Goal: Contribute content: Contribute content

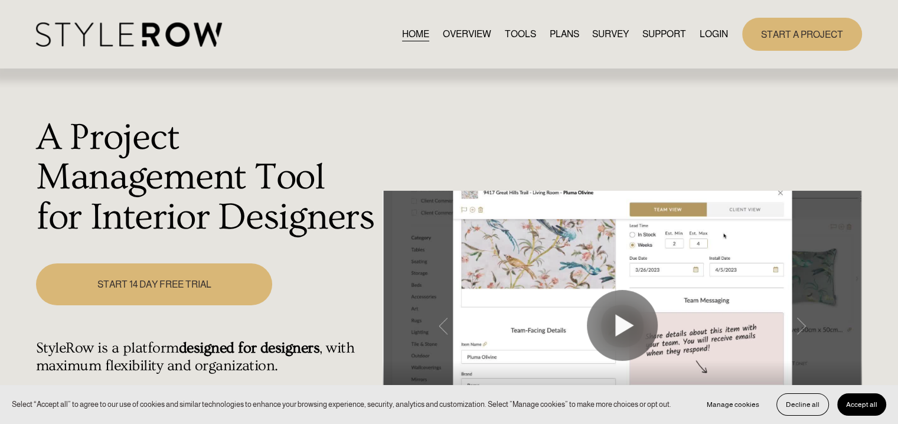
drag, startPoint x: 714, startPoint y: 34, endPoint x: 678, endPoint y: 42, distance: 37.5
click at [716, 34] on link "LOGIN" at bounding box center [714, 34] width 28 height 16
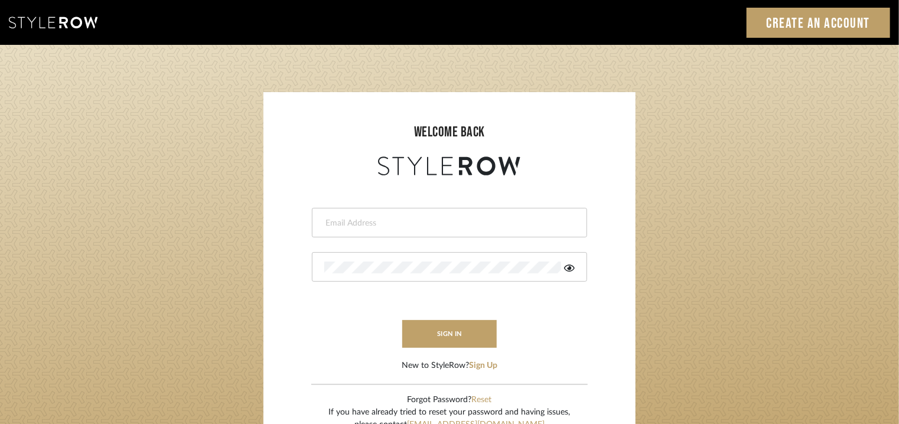
type input "[EMAIL_ADDRESS][PERSON_NAME][DOMAIN_NAME]"
click at [435, 337] on button "sign in" at bounding box center [449, 334] width 94 height 28
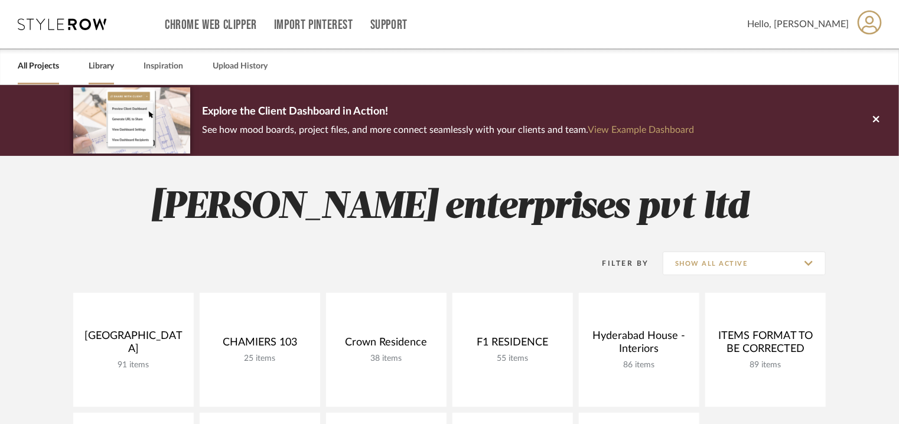
click at [103, 64] on link "Library" at bounding box center [101, 66] width 25 height 16
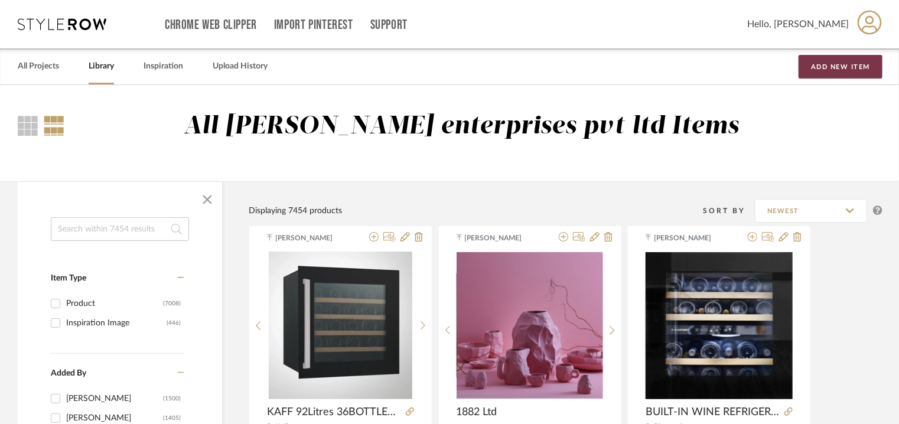
click at [831, 61] on button "Add New Item" at bounding box center [840, 67] width 84 height 24
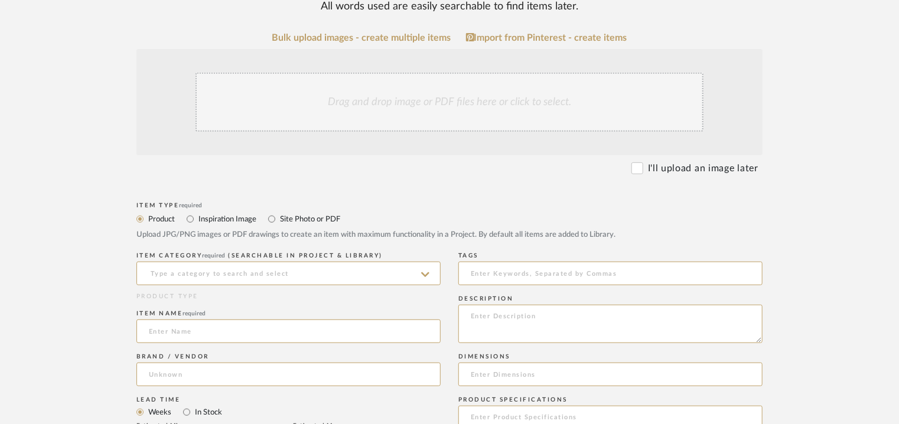
scroll to position [236, 0]
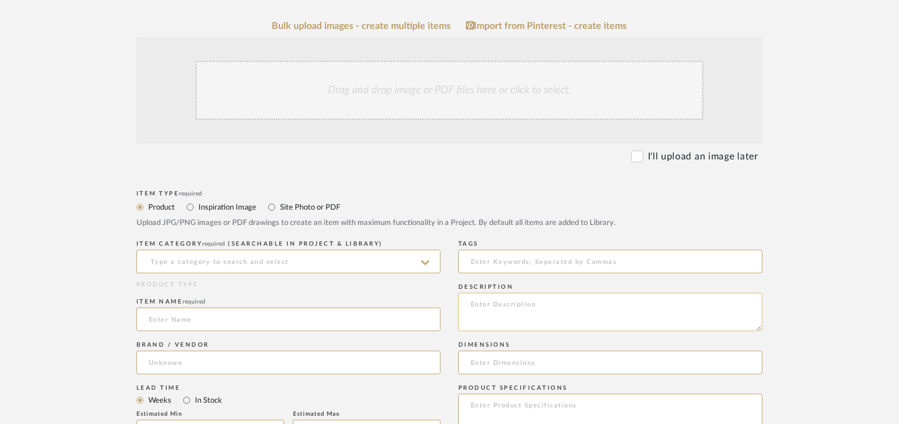
paste textarea "Type: : Sink Designer : Na Dimension(s): Sink Size : Dia 390 x D160mm Total dim…"
type textarea "Type: : Sink Designer : Na Dimension(s): Sink Size : Dia 390 x D160mm Total dim…"
click at [197, 260] on input at bounding box center [288, 262] width 304 height 24
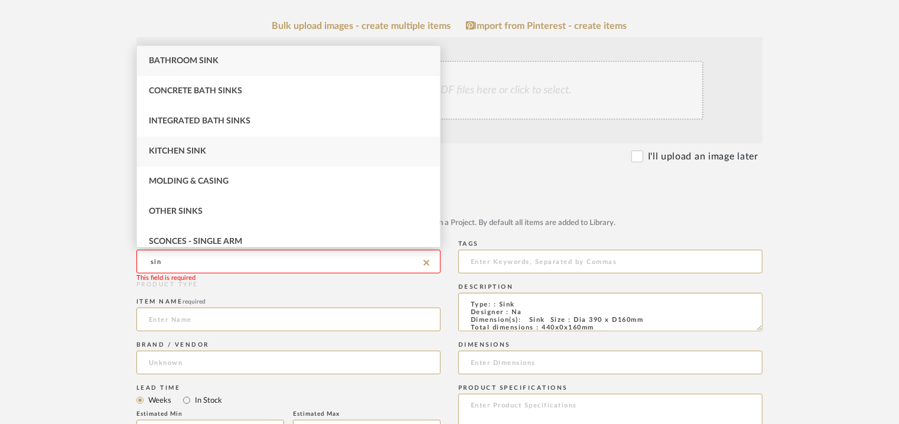
type input "sin"
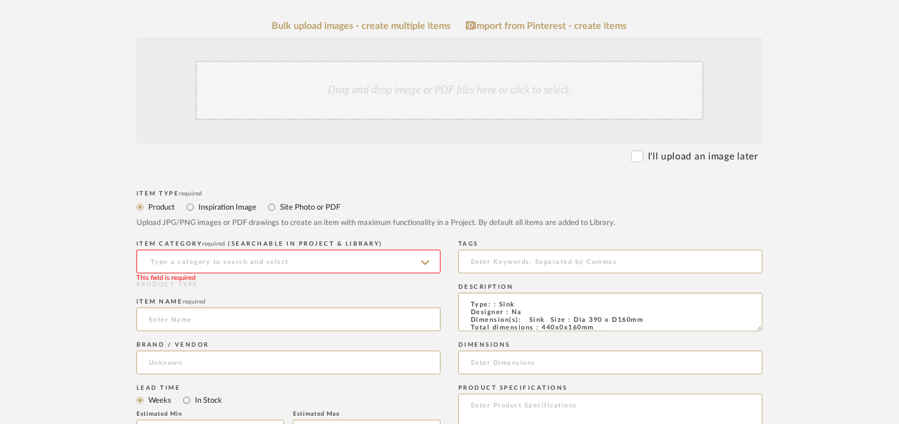
click at [181, 261] on input at bounding box center [288, 262] width 304 height 24
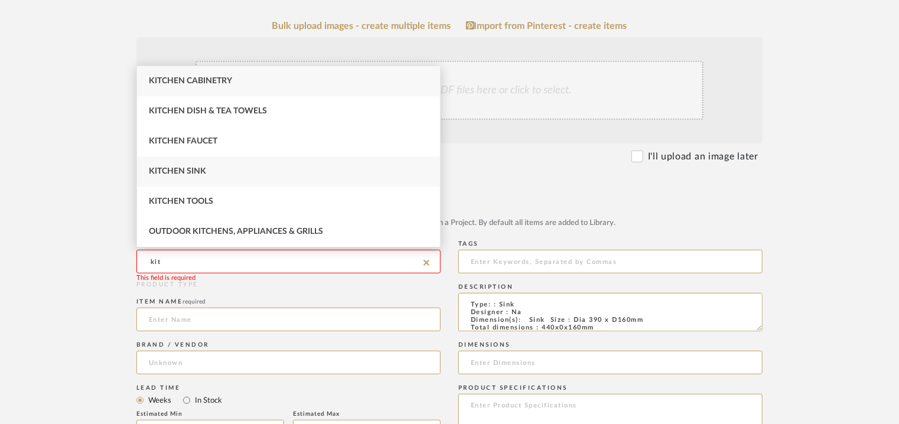
click at [205, 170] on div "Kitchen Sink" at bounding box center [288, 171] width 303 height 30
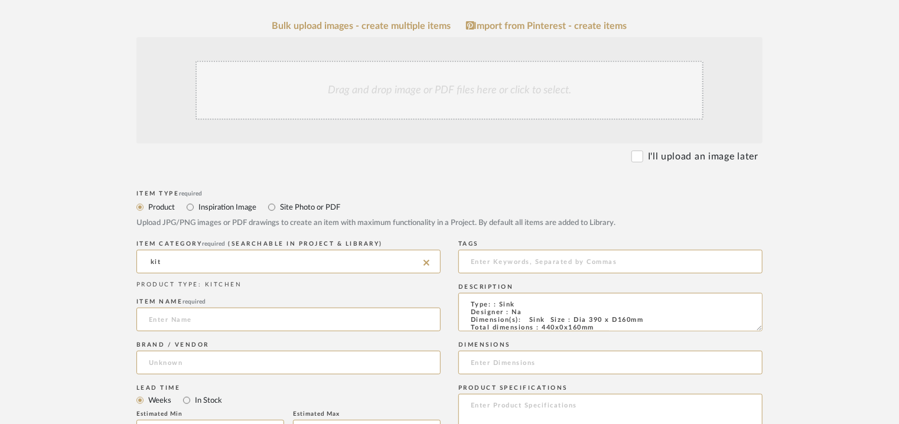
type input "Kitchen Sink"
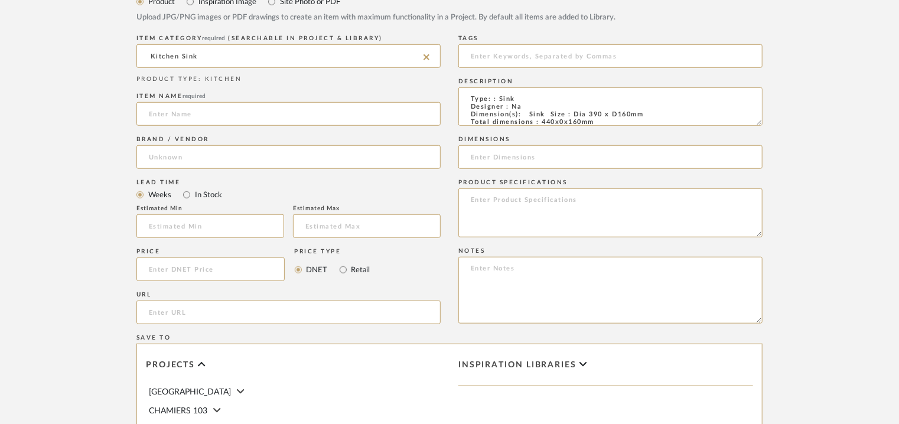
scroll to position [590, 0]
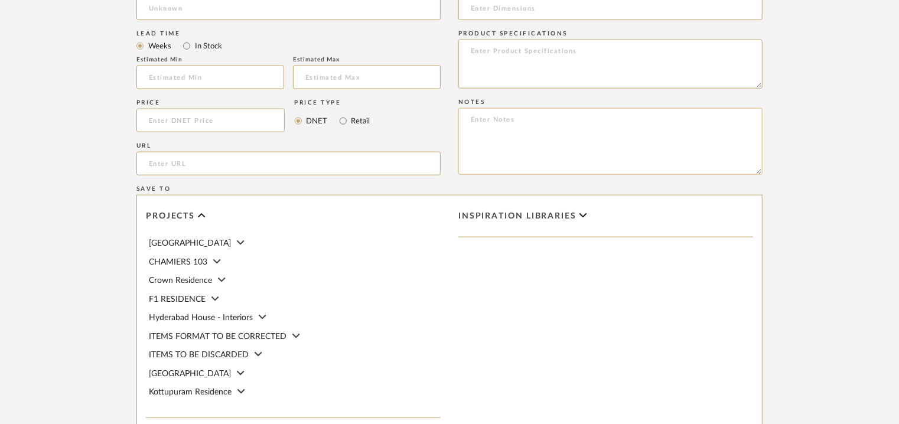
paste textarea "Price: MRP ₹ 13,400/- (Discounted price ₹ 12,730/-). Lead time: 1. DELIVERY LEA…"
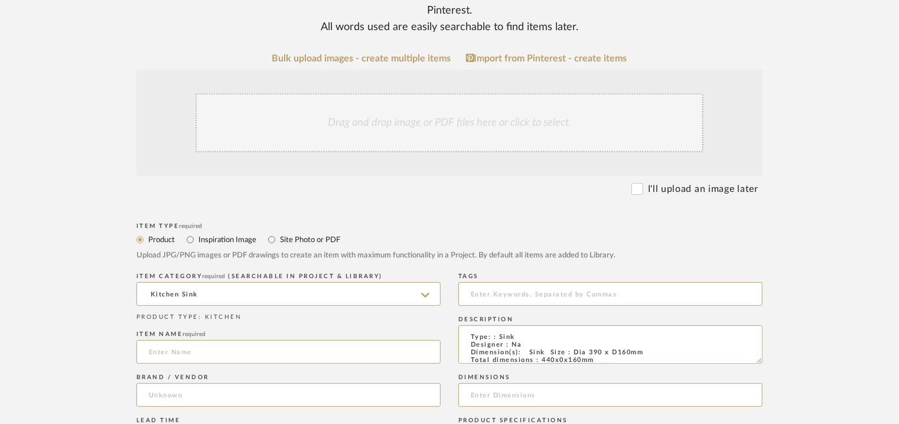
scroll to position [177, 0]
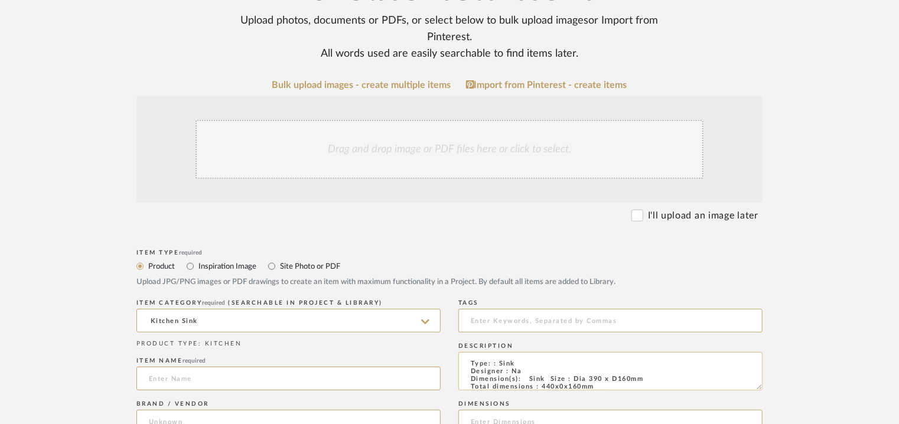
type textarea "Price: MRP ₹ 13,400/- (Discounted price ₹ 12,730/-). Lead time: 1. DELIVERY LEA…"
click at [642, 381] on textarea "Type: : Sink Designer : Na Dimension(s): Sink Size : Dia 390 x D160mm Total dim…" at bounding box center [610, 371] width 304 height 38
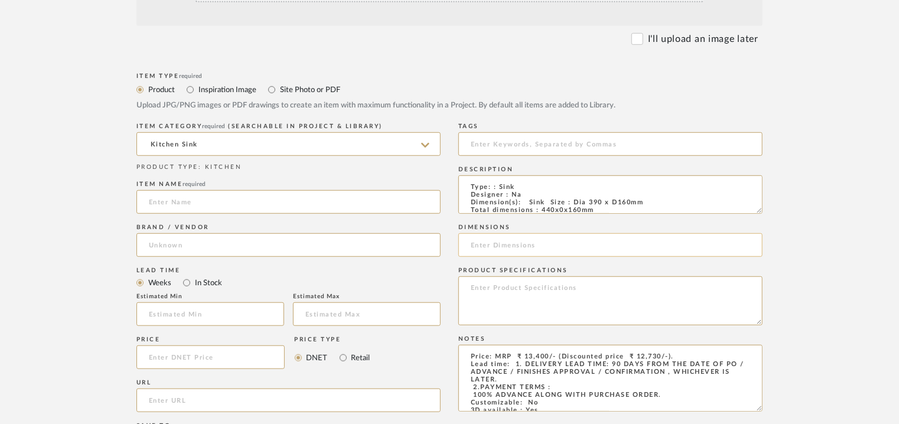
scroll to position [354, 0]
click at [601, 211] on textarea "Type: : Sink Designer : Na Dimension(s): Sink Size : Dia 390 x D160mm Total dim…" at bounding box center [610, 194] width 304 height 38
click at [652, 205] on textarea "Type: : Sink Designer : Na Dimension(s): Sink Size : Dia 390 x D160mm Total dim…" at bounding box center [610, 194] width 304 height 38
drag, startPoint x: 652, startPoint y: 203, endPoint x: 570, endPoint y: 202, distance: 81.5
click at [570, 202] on textarea "Type: : Sink Designer : Na Dimension(s): Sink Size : Dia 390 x D160mm Total dim…" at bounding box center [610, 194] width 304 height 38
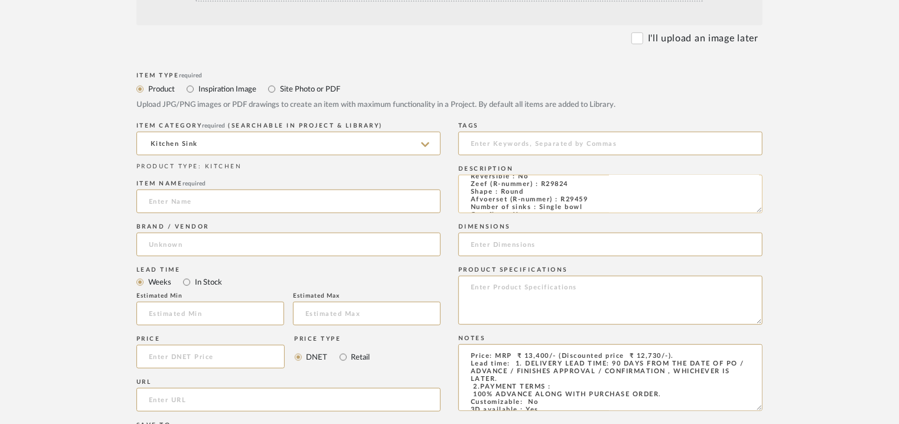
scroll to position [157, 0]
drag, startPoint x: 597, startPoint y: 209, endPoint x: 563, endPoint y: 210, distance: 34.2
click at [563, 210] on textarea "Type: : Sink Designer : Na Dimension(s): Sink Size : Dia 390 x D160mm Total dim…" at bounding box center [610, 194] width 304 height 38
drag, startPoint x: 757, startPoint y: 209, endPoint x: 783, endPoint y: 264, distance: 61.0
click at [783, 263] on form "Bulk upload images - create multiple items Import from Pinterest - create items…" at bounding box center [449, 318] width 752 height 831
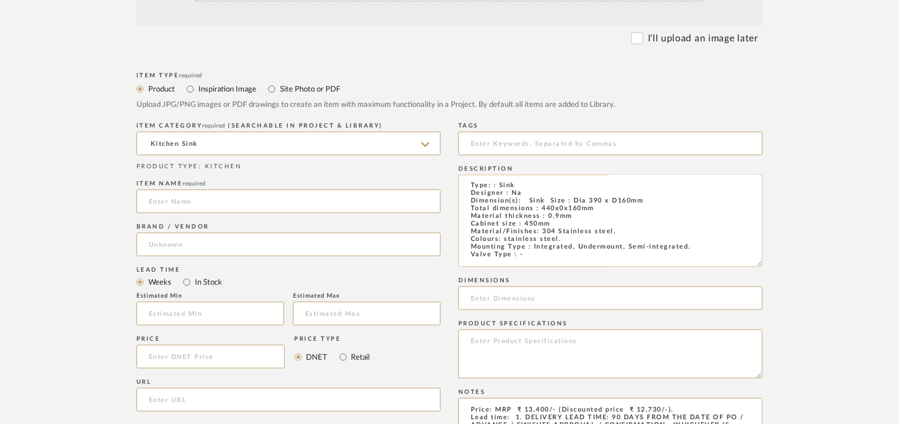
scroll to position [0, 0]
click at [577, 220] on textarea "Type: : Sink Designer : Na Dimension(s): Sink Size : Dia 390 x D160mm Total dim…" at bounding box center [610, 221] width 304 height 92
drag, startPoint x: 601, startPoint y: 209, endPoint x: 541, endPoint y: 207, distance: 60.3
click at [541, 207] on textarea "Type: : Sink Designer : Na Dimension(s): Sink Size : Dia 390 x D160mm Total dim…" at bounding box center [610, 221] width 304 height 92
drag, startPoint x: 644, startPoint y: 202, endPoint x: 571, endPoint y: 201, distance: 73.2
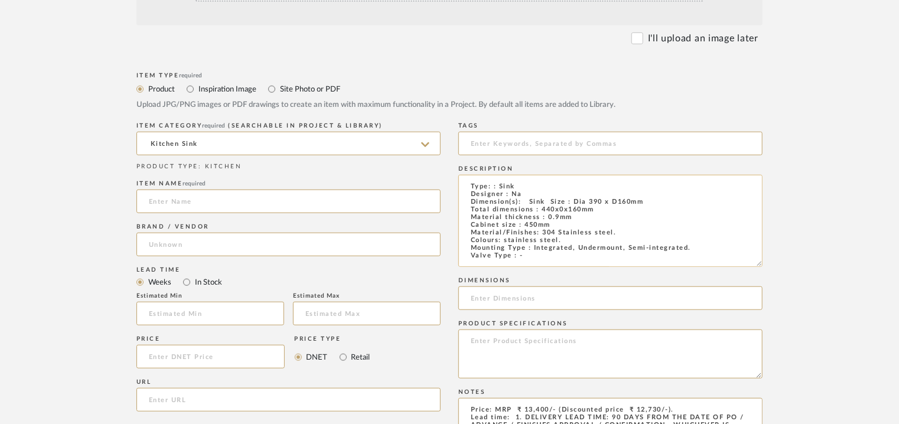
click at [571, 201] on textarea "Type: : Sink Designer : Na Dimension(s): Sink Size : Dia 390 x D160mm Total dim…" at bounding box center [610, 221] width 304 height 92
click at [477, 298] on input at bounding box center [610, 298] width 304 height 24
paste input "Dia 390 x D160mm"
type input "Dia 390 x D160mm"
click at [498, 140] on input at bounding box center [610, 144] width 304 height 24
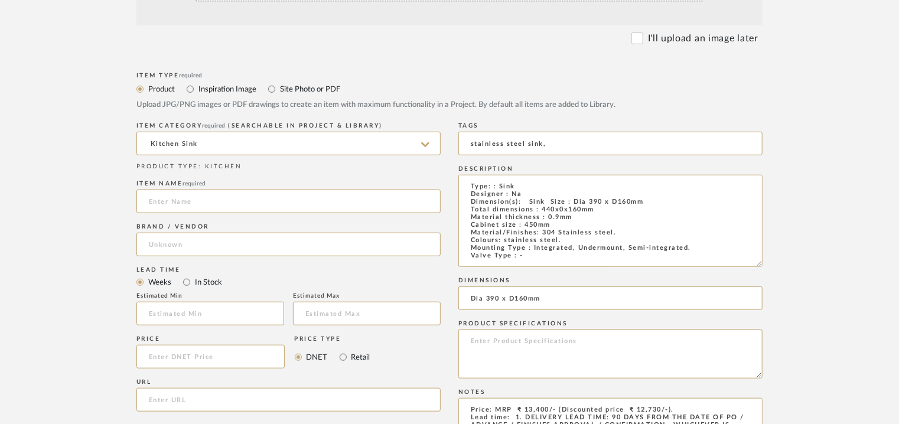
type input "stainless steel sink,"
click at [173, 201] on input at bounding box center [288, 202] width 304 height 24
paste input "L18 390 (L) OKG Comfort"
drag, startPoint x: 219, startPoint y: 201, endPoint x: 264, endPoint y: 205, distance: 45.7
click at [262, 203] on input "L18 390 (L) OKG Comfort" at bounding box center [288, 202] width 304 height 24
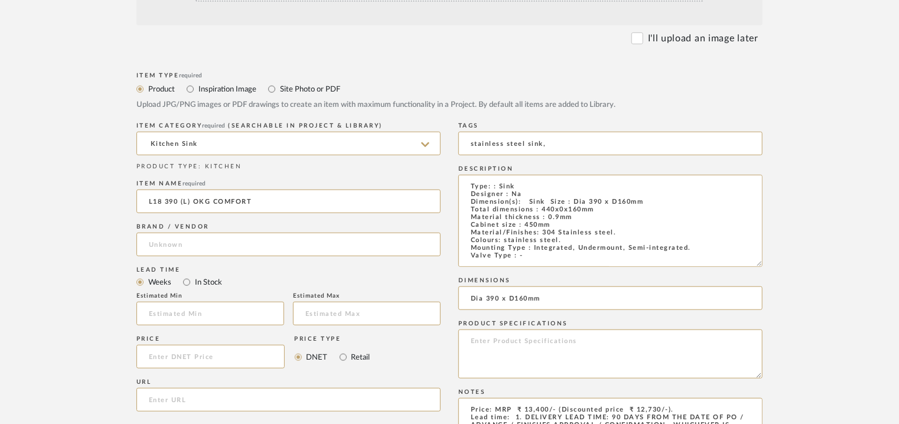
type input "L18 390 (L) OKG COMFORT"
click at [184, 246] on input at bounding box center [288, 245] width 304 height 24
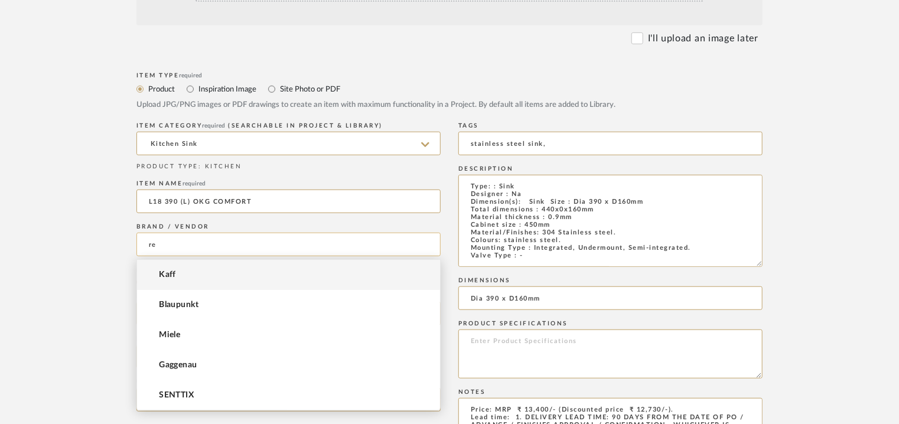
type input "r"
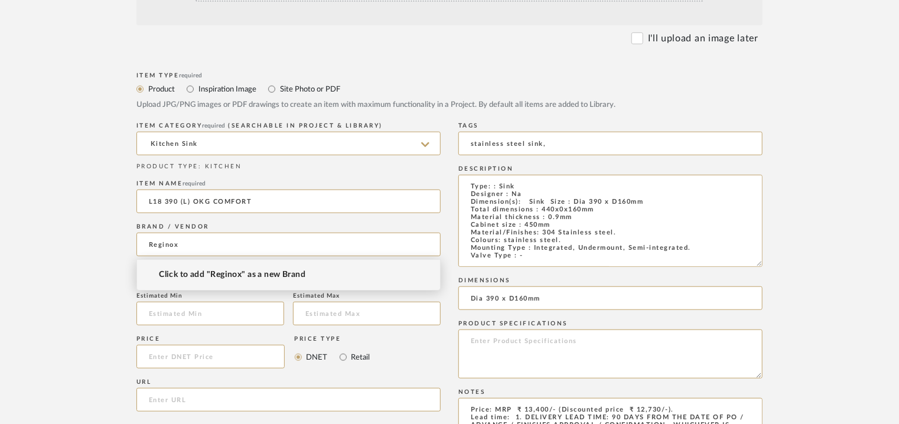
type input "Reginox"
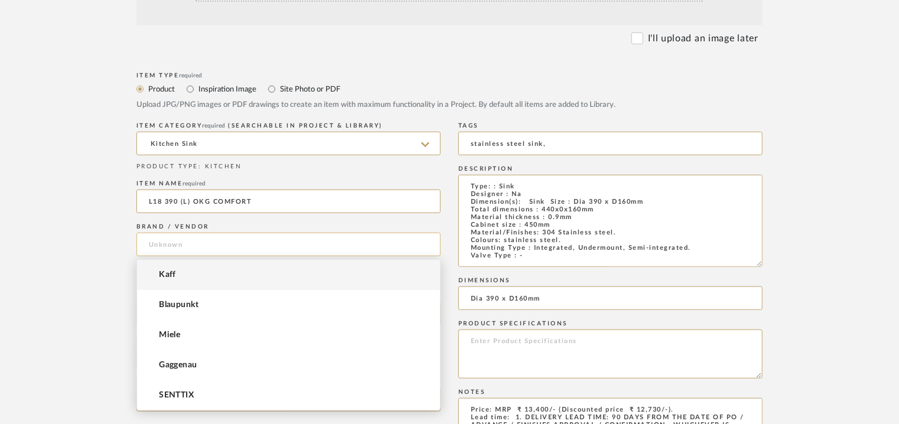
click at [175, 236] on input at bounding box center [288, 245] width 304 height 24
type input "T"
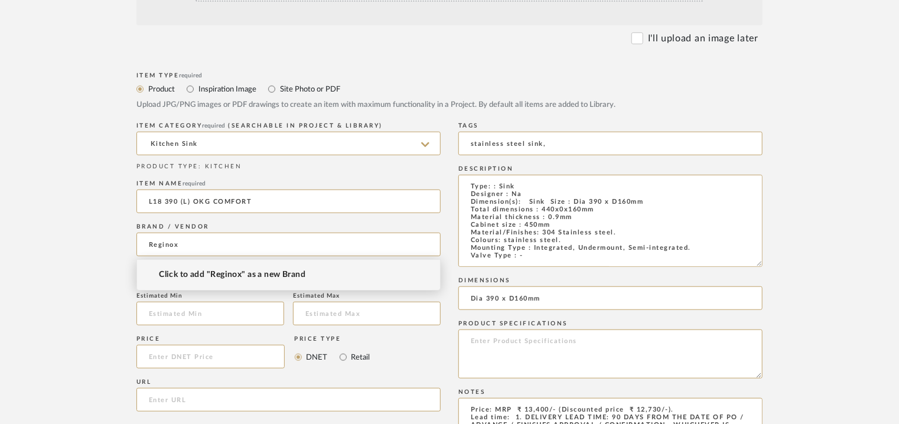
type input "Reginox"
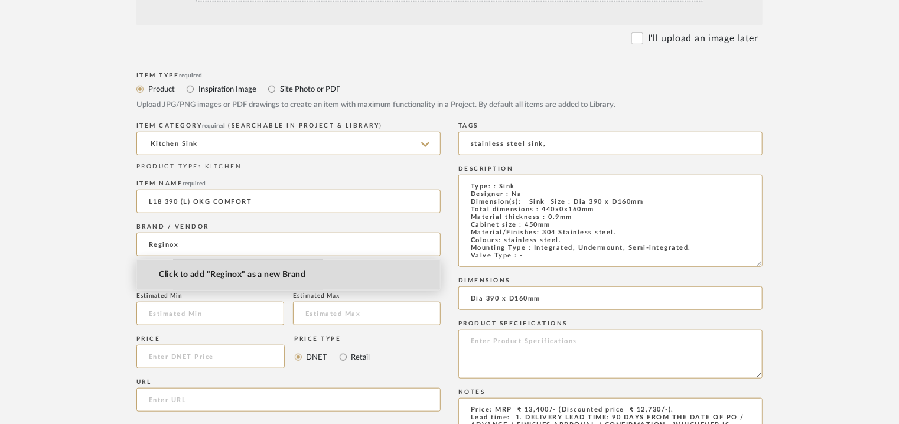
click at [231, 276] on span "Click to add "Reginox" as a new Brand" at bounding box center [232, 275] width 146 height 10
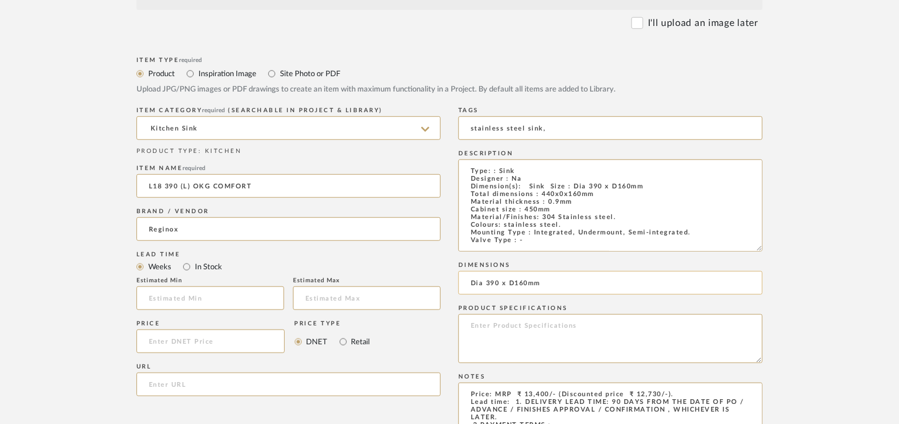
scroll to position [413, 0]
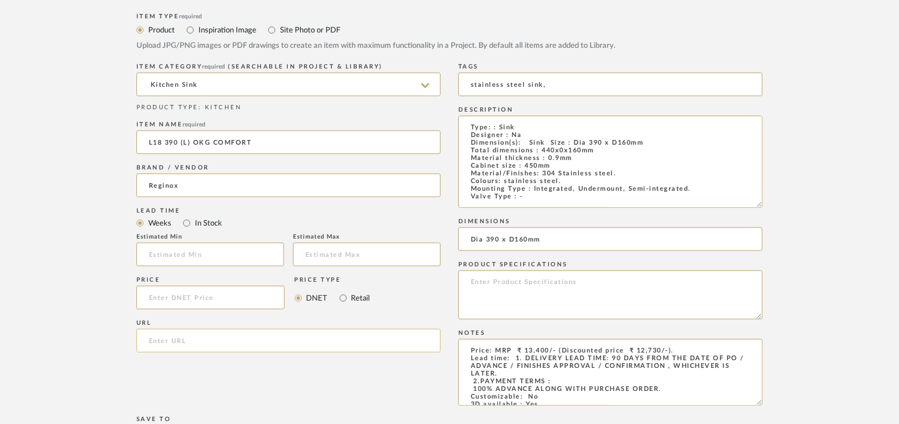
click at [184, 343] on input "url" at bounding box center [288, 341] width 304 height 24
click at [157, 341] on input "url" at bounding box center [288, 341] width 304 height 24
paste input "https://www.reginox.com/assortiment/sinks/l18-390-l-okg-comfort"
type input "https://www.reginox.com/assortiment/sinks/l18-390-l-okg-comfort"
click at [184, 258] on input "text" at bounding box center [210, 255] width 148 height 24
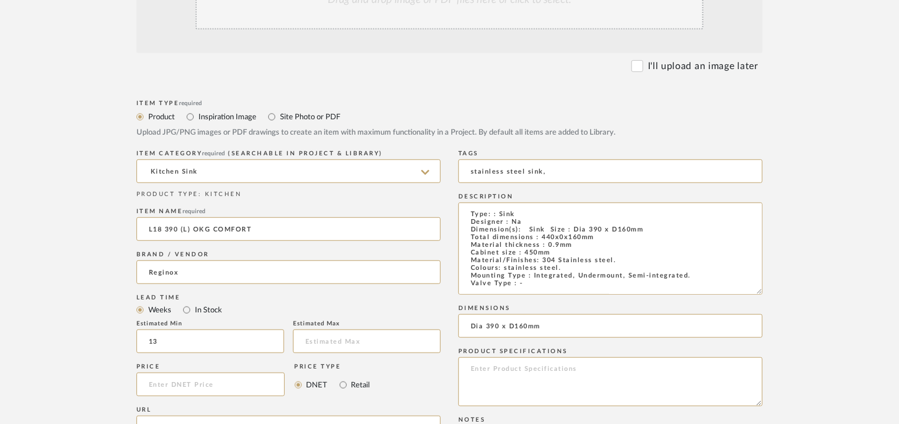
scroll to position [236, 0]
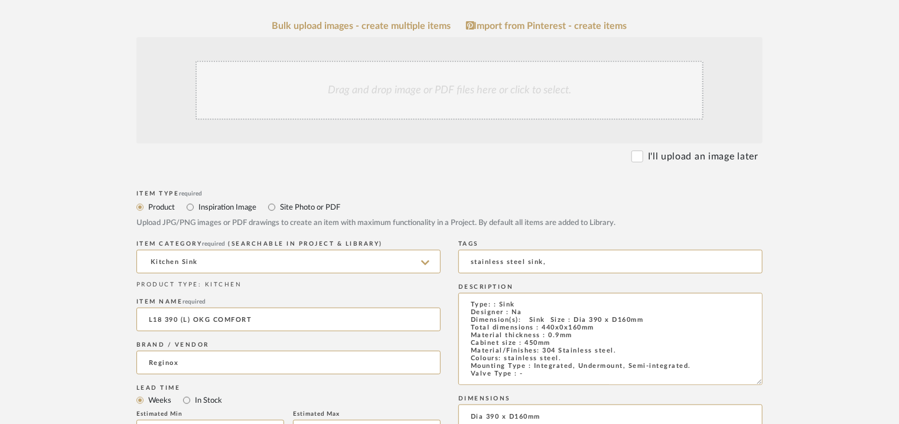
type input "13"
click at [410, 100] on div "Drag and drop image or PDF files here or click to select." at bounding box center [449, 90] width 508 height 59
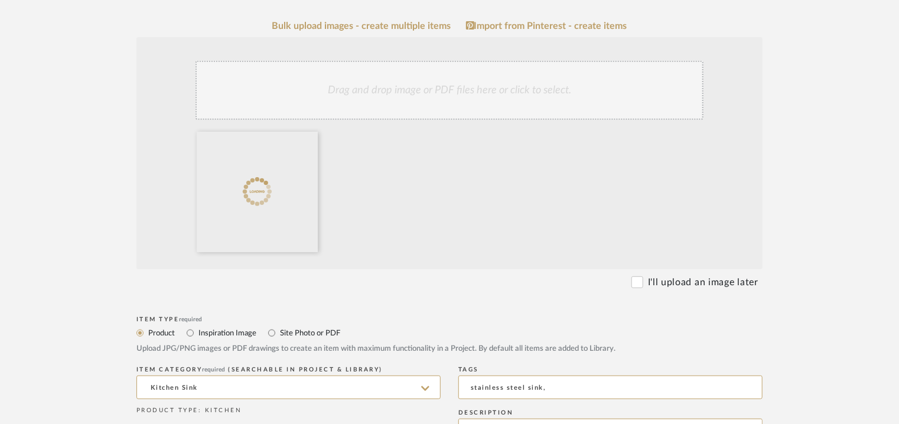
click at [435, 86] on div "Drag and drop image or PDF files here or click to select." at bounding box center [449, 90] width 508 height 59
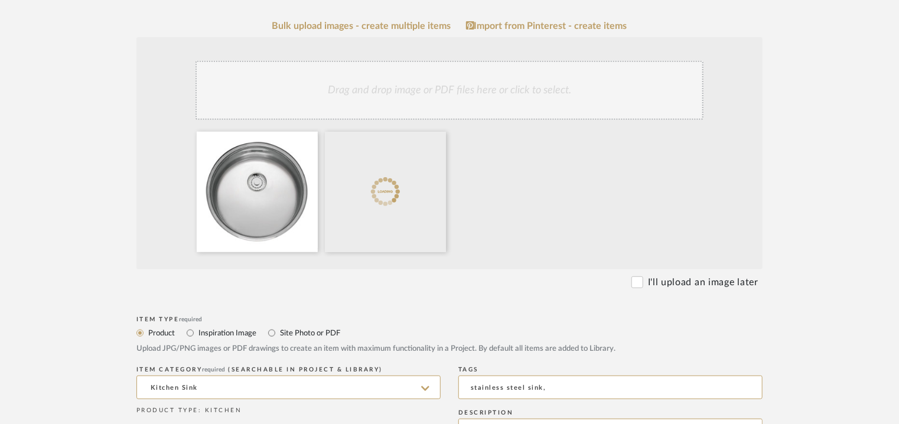
click at [443, 96] on div "Drag and drop image or PDF files here or click to select." at bounding box center [449, 90] width 508 height 59
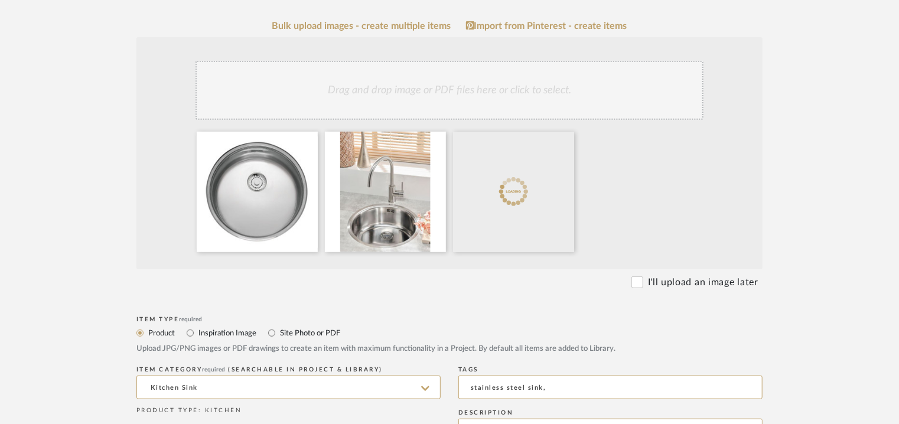
click at [501, 100] on div "Drag and drop image or PDF files here or click to select." at bounding box center [449, 90] width 508 height 59
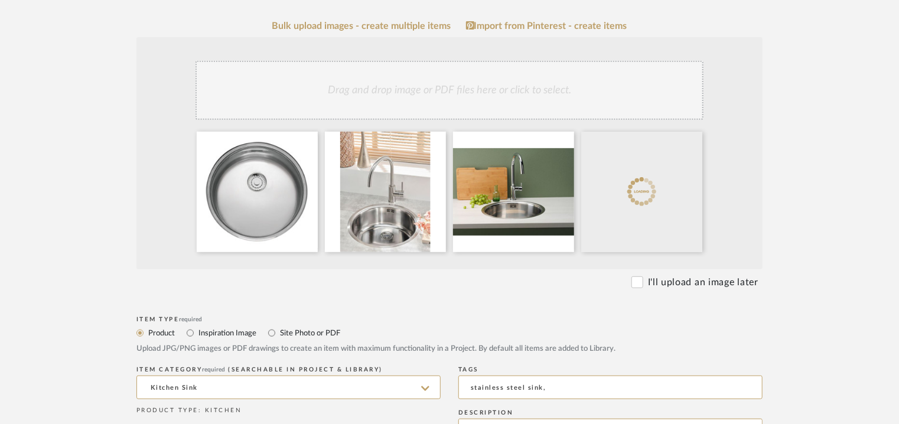
click at [536, 83] on div "Drag and drop image or PDF files here or click to select." at bounding box center [449, 90] width 508 height 59
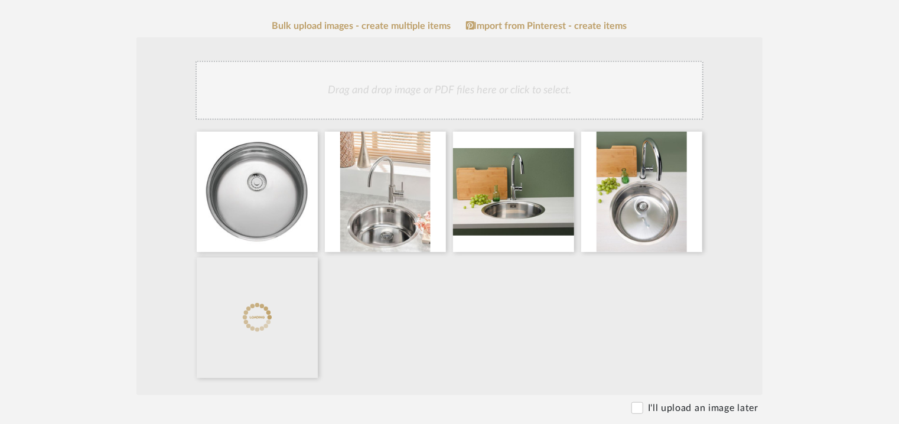
click at [546, 95] on div "Drag and drop image or PDF files here or click to select." at bounding box center [449, 90] width 508 height 59
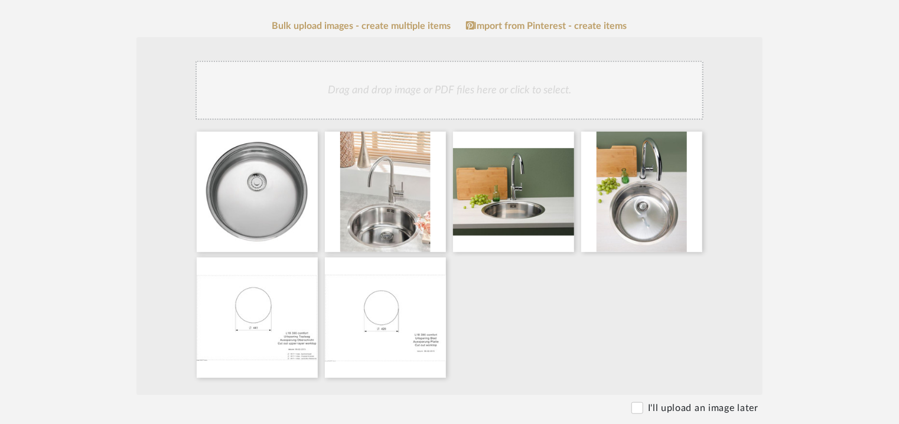
click at [538, 104] on div "Drag and drop image or PDF files here or click to select." at bounding box center [449, 90] width 508 height 59
click at [534, 94] on div "Drag and drop image or PDF files here or click to select." at bounding box center [449, 90] width 508 height 59
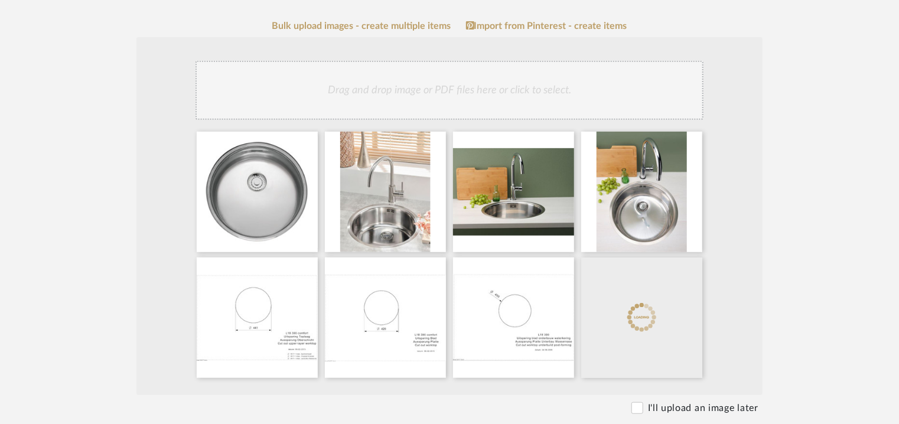
click at [541, 76] on div "Drag and drop image or PDF files here or click to select." at bounding box center [449, 90] width 508 height 59
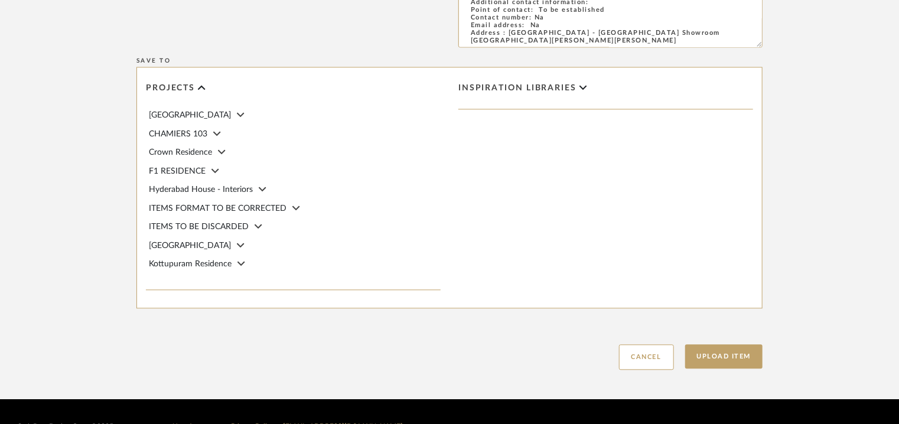
scroll to position [1178, 0]
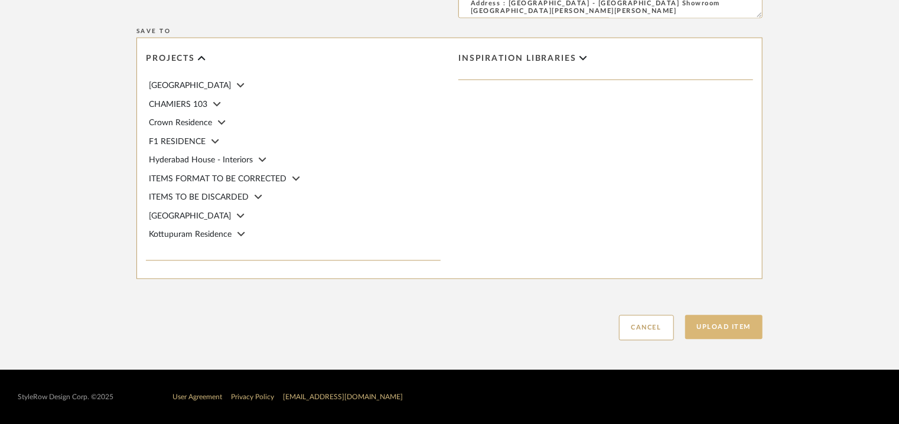
click at [753, 324] on button "Upload Item" at bounding box center [724, 327] width 78 height 24
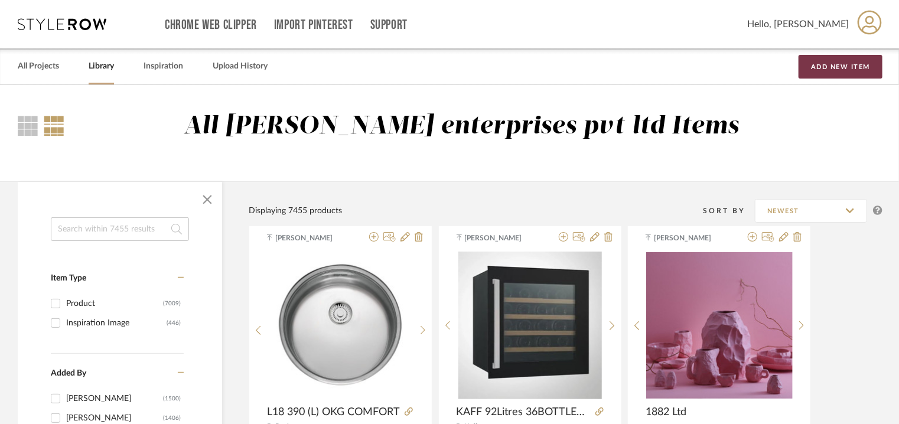
click at [839, 69] on button "Add New Item" at bounding box center [840, 67] width 84 height 24
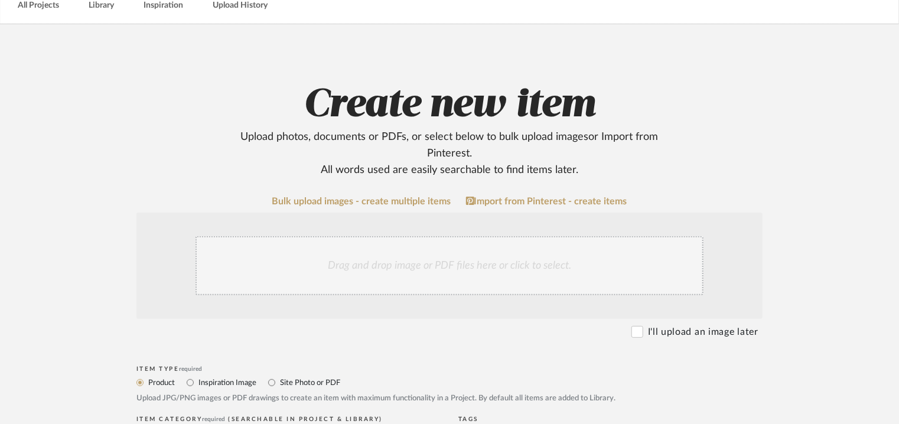
scroll to position [177, 0]
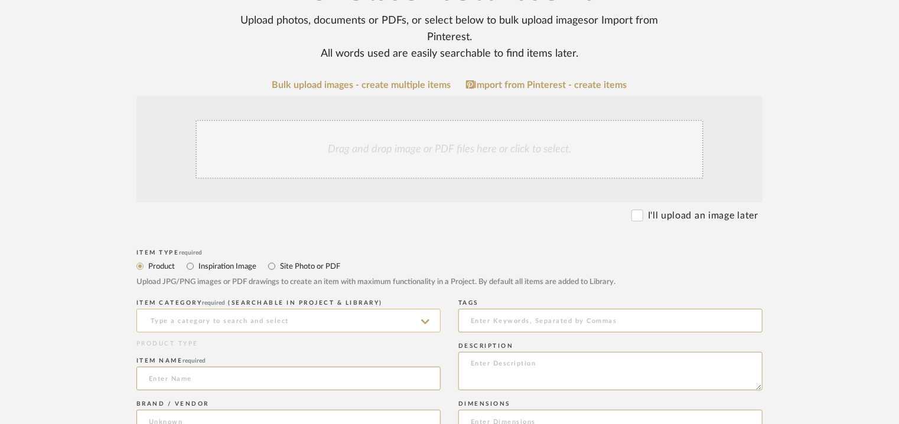
click at [264, 315] on input at bounding box center [288, 321] width 304 height 24
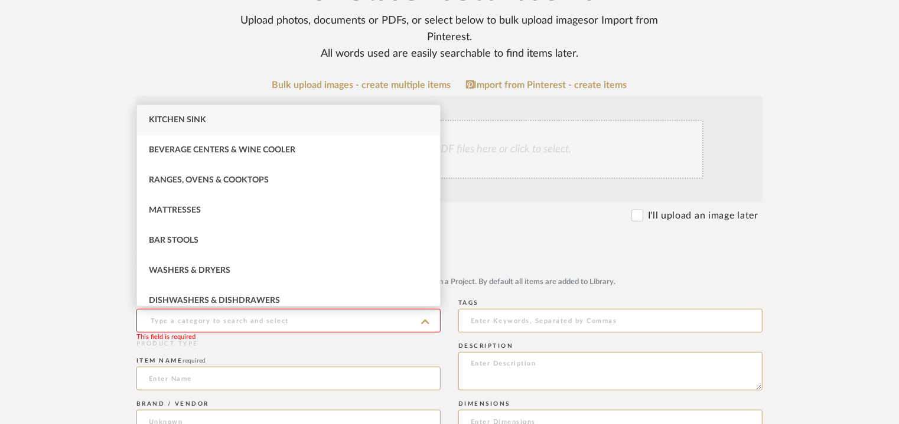
type input "f"
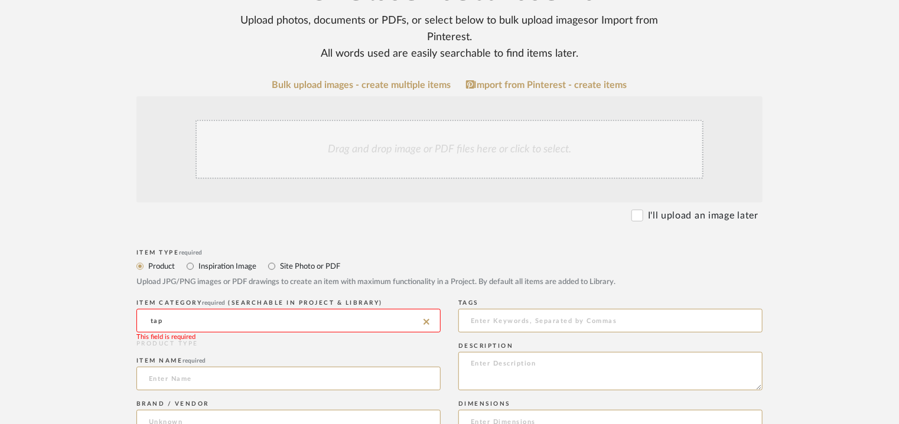
drag, startPoint x: 84, startPoint y: 305, endPoint x: 43, endPoint y: 303, distance: 41.4
click at [43, 303] on upload-items "Create new item Upload photos, documents or PDFs, or select below to bulk uploa…" at bounding box center [449, 424] width 899 height 1033
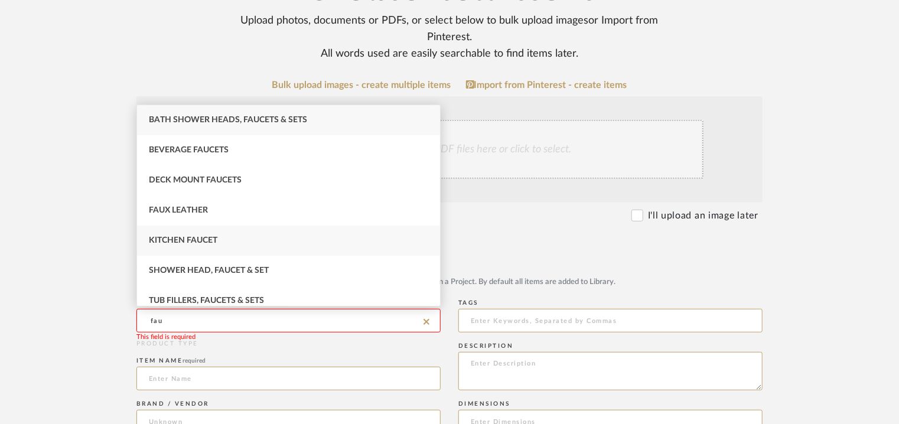
type input "fau"
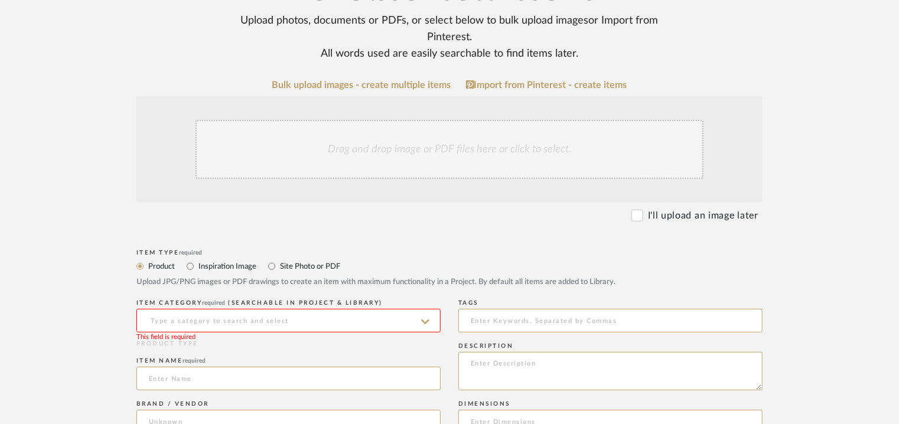
click at [190, 315] on input at bounding box center [288, 321] width 304 height 24
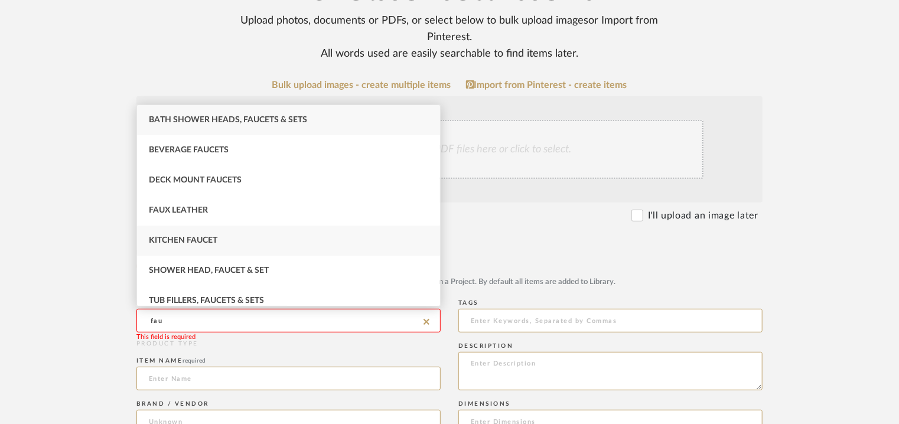
click at [221, 240] on div "Kitchen Faucet" at bounding box center [288, 241] width 303 height 30
type input "Kitchen Faucet"
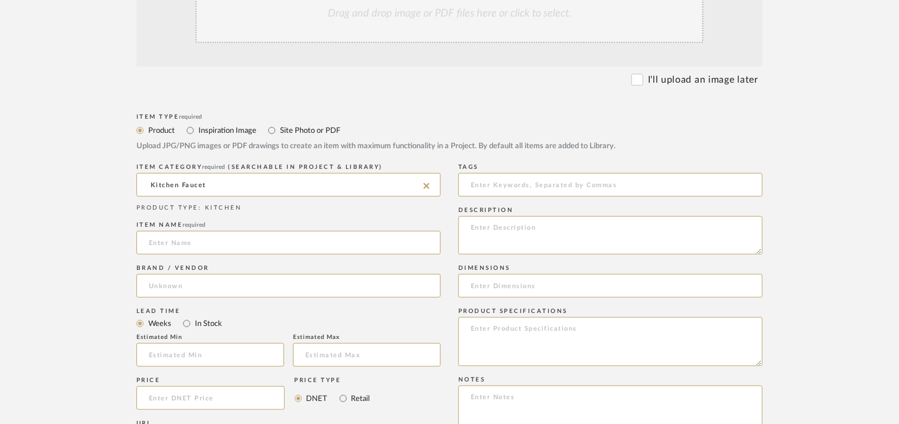
scroll to position [413, 0]
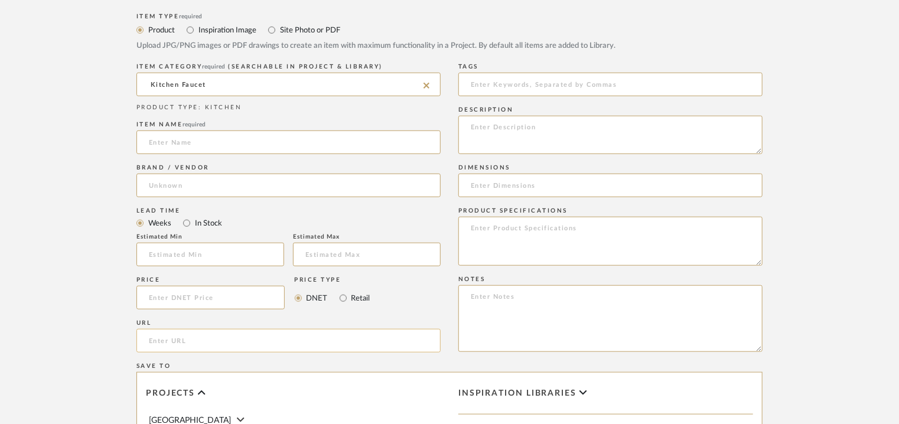
click at [164, 344] on input "url" at bounding box center [288, 341] width 304 height 24
paste input "https://www.reginox.com/product-range/palm-rvs"
type input "https://www.reginox.com/product-range/palm-rvs"
paste textarea "Type: : Faucet Designer : Na Dimension(s): Dia 30 x D 255mm Material/Finishes: …"
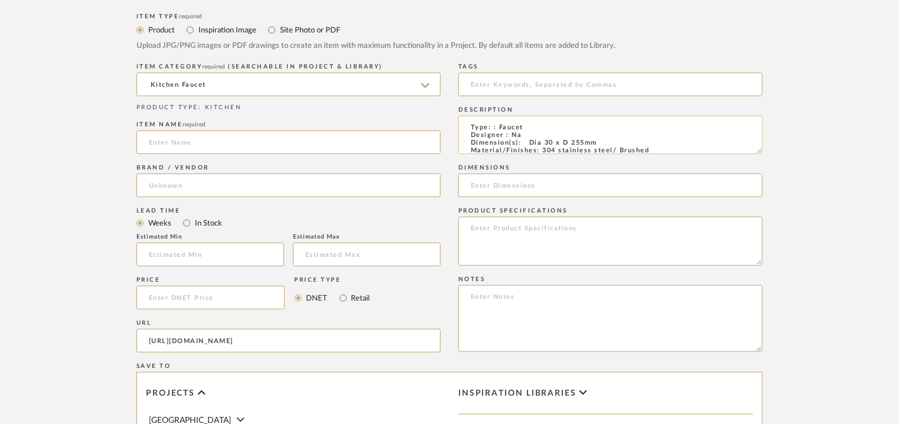
scroll to position [2, 0]
drag, startPoint x: 600, startPoint y: 145, endPoint x: 527, endPoint y: 139, distance: 73.4
click at [527, 139] on textarea "Type: : Faucet Designer : Na Dimension(s): Dia 30 x D 255mm Material/Finishes: …" at bounding box center [610, 135] width 304 height 38
type textarea "Type: : Faucet Designer : Na Dimension(s): Dia 30 x D 255mm Material/Finishes: …"
paste input "Dia 30 x D 255mm"
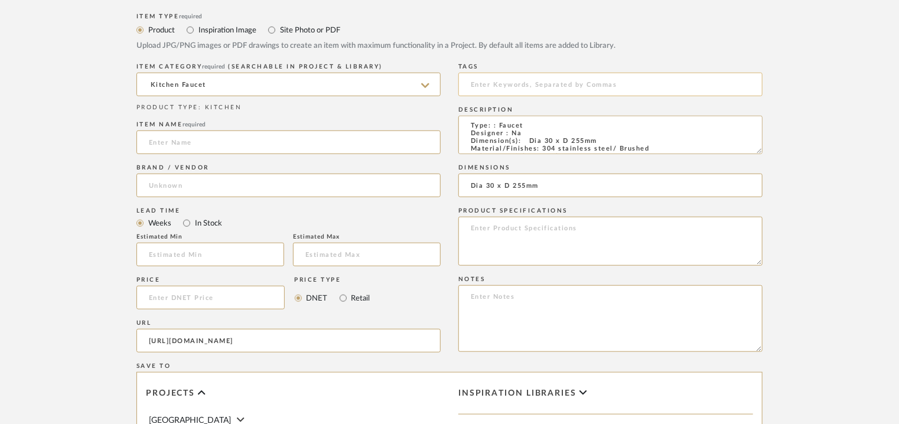
type input "Dia 30 x D 255mm"
click at [488, 89] on input at bounding box center [610, 85] width 304 height 24
type input "pull out faucet,"
paste textarea "Price: MRP ₹ 29,200/- (Discounted price ₹27,740/-). Lead time: 1. DELIVERY LEAD…"
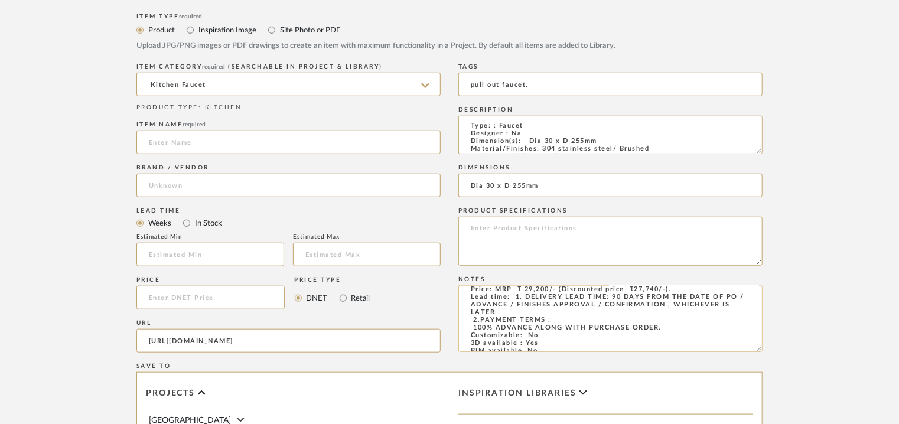
scroll to position [0, 0]
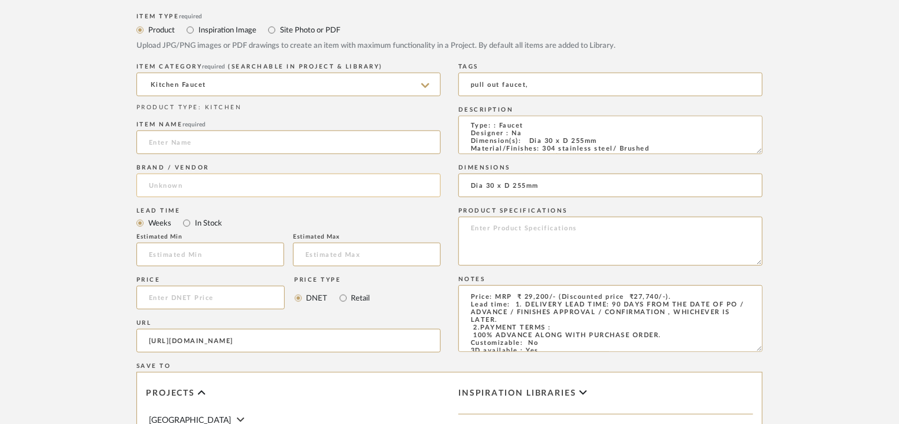
type textarea "Price: MRP ₹ 29,200/- (Discounted price ₹27,740/-). Lead time: 1. DELIVERY LEAD…"
click at [191, 187] on input at bounding box center [288, 186] width 304 height 24
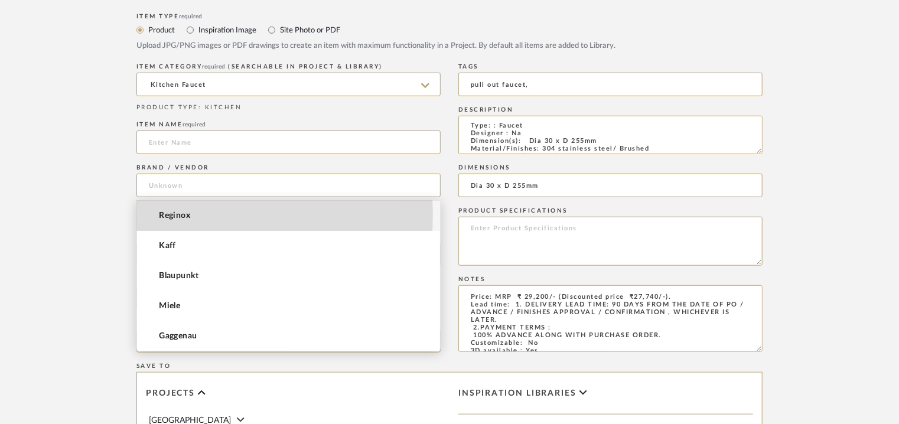
click at [191, 215] on mat-option "Reginox" at bounding box center [288, 216] width 303 height 30
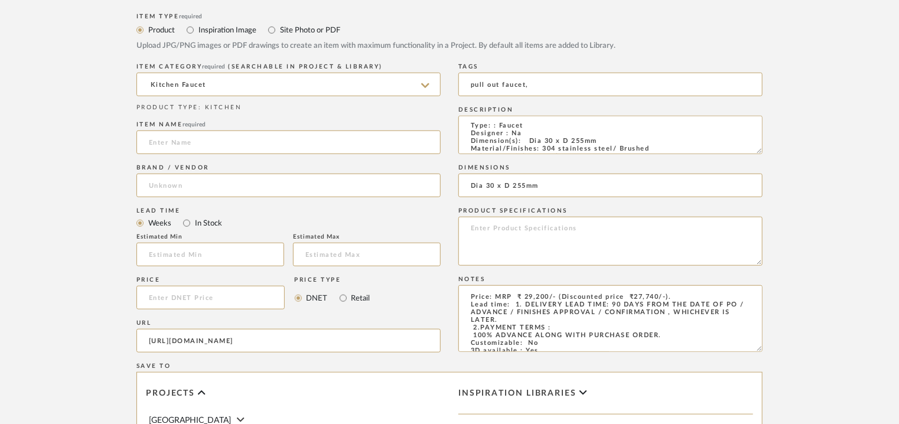
type input "Reginox"
click at [194, 144] on input at bounding box center [288, 142] width 304 height 24
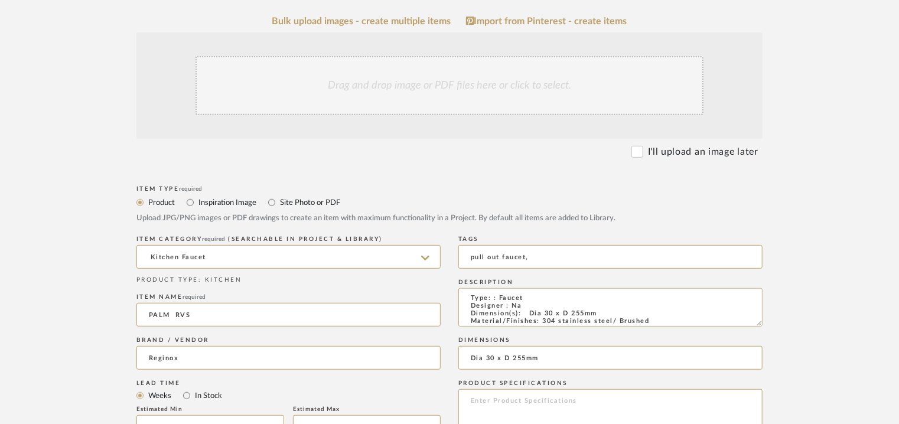
scroll to position [236, 0]
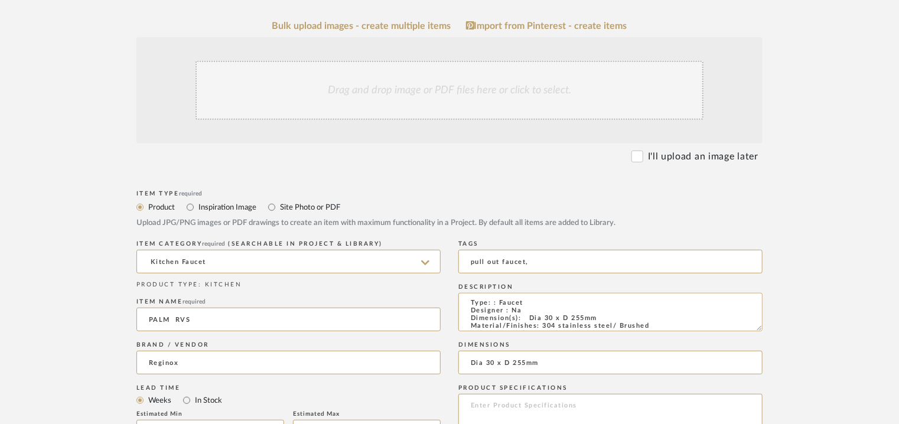
type input "PALM RVS"
click at [389, 104] on div "Drag and drop image or PDF files here or click to select." at bounding box center [449, 90] width 508 height 59
click at [407, 102] on div "Drag and drop image or PDF files here or click to select." at bounding box center [449, 90] width 508 height 59
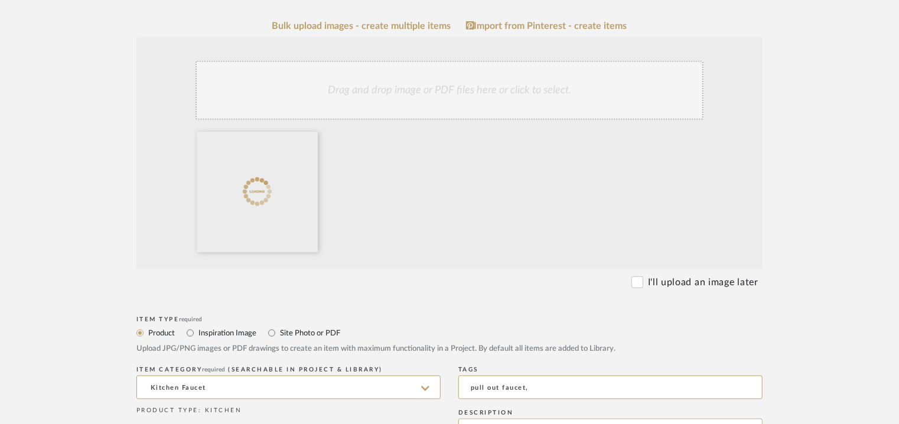
click at [436, 87] on div "Drag and drop image or PDF files here or click to select." at bounding box center [449, 90] width 508 height 59
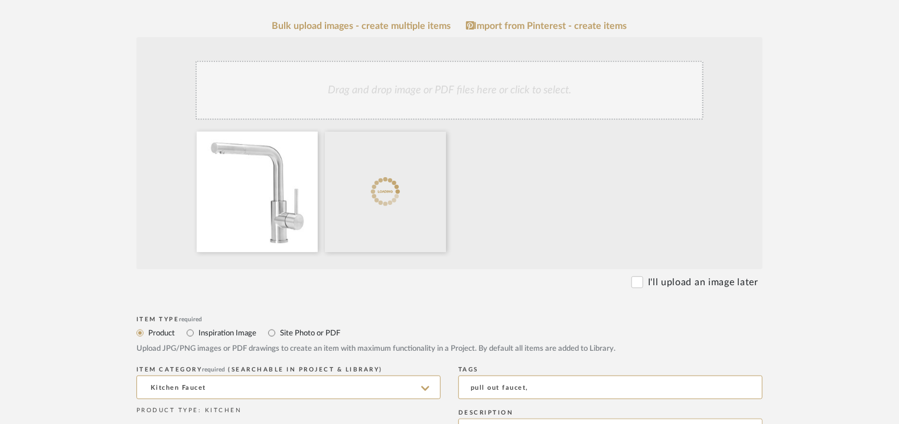
click at [430, 89] on div "Drag and drop image or PDF files here or click to select." at bounding box center [449, 90] width 508 height 59
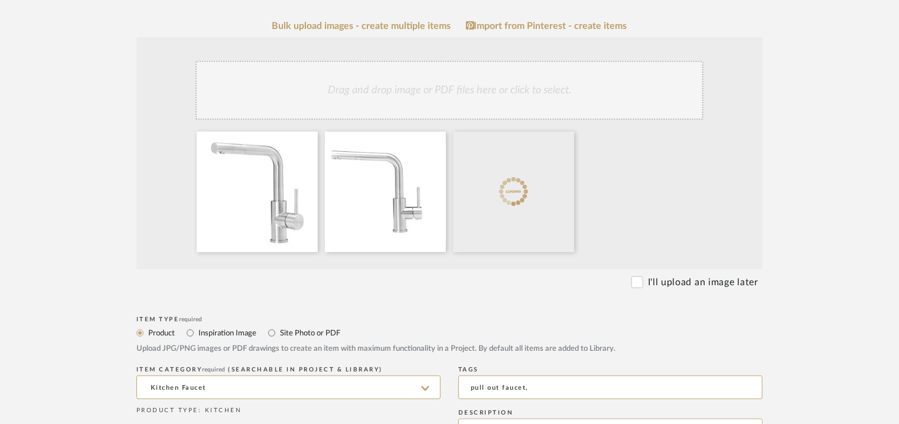
click at [432, 99] on div "Drag and drop image or PDF files here or click to select." at bounding box center [449, 90] width 508 height 59
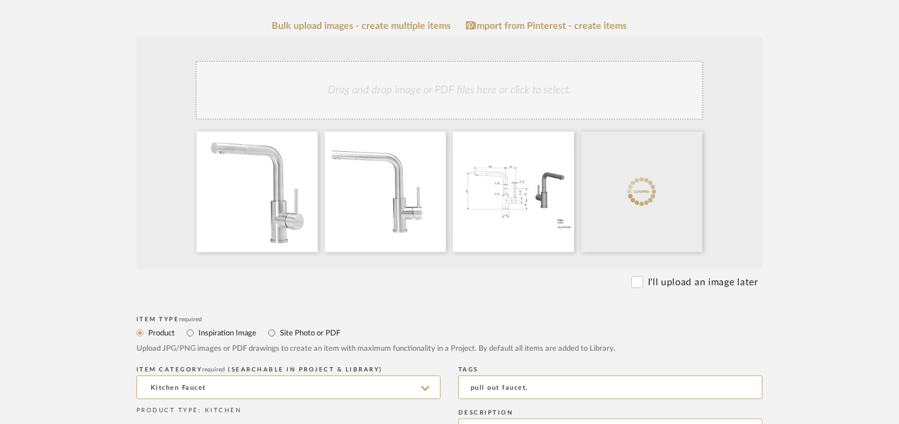
click at [446, 95] on div "Drag and drop image or PDF files here or click to select." at bounding box center [449, 90] width 508 height 59
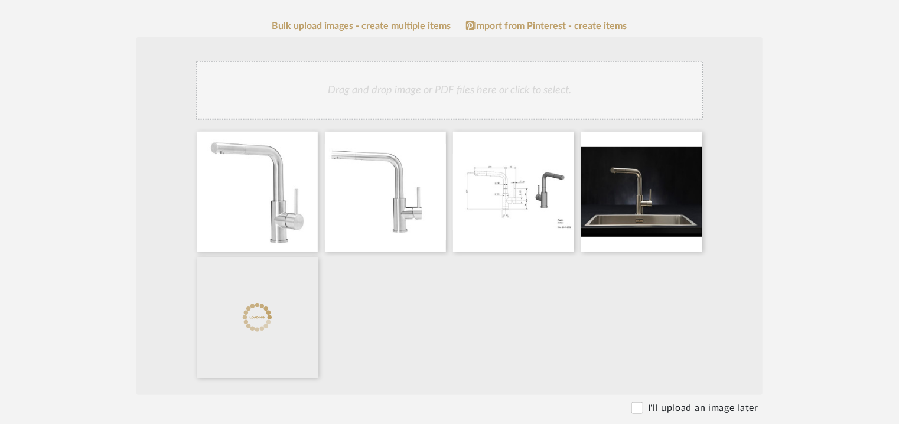
click at [472, 93] on div "Drag and drop image or PDF files here or click to select." at bounding box center [449, 90] width 508 height 59
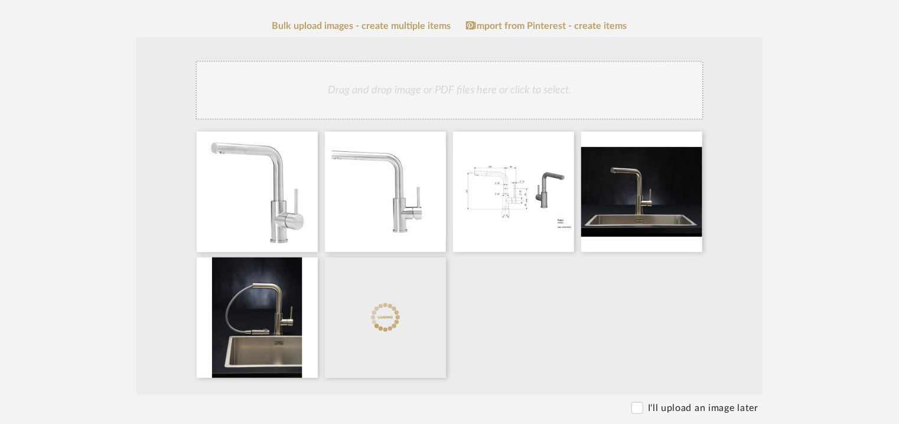
click at [499, 95] on div "Drag and drop image or PDF files here or click to select." at bounding box center [449, 90] width 508 height 59
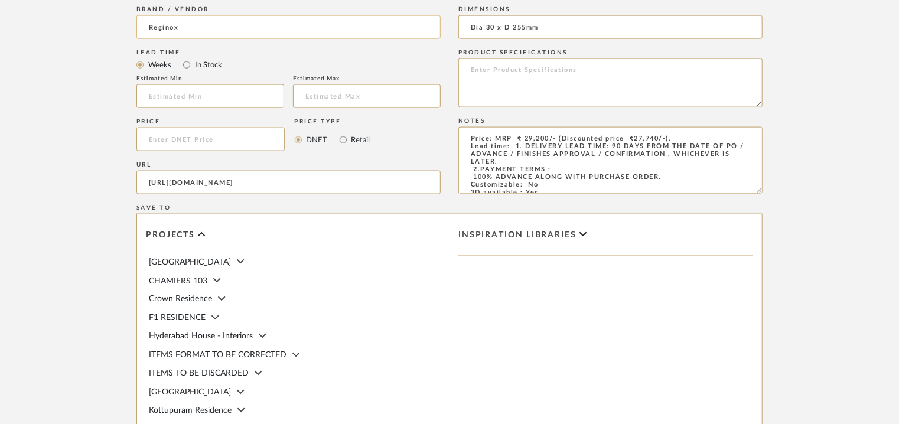
scroll to position [827, 0]
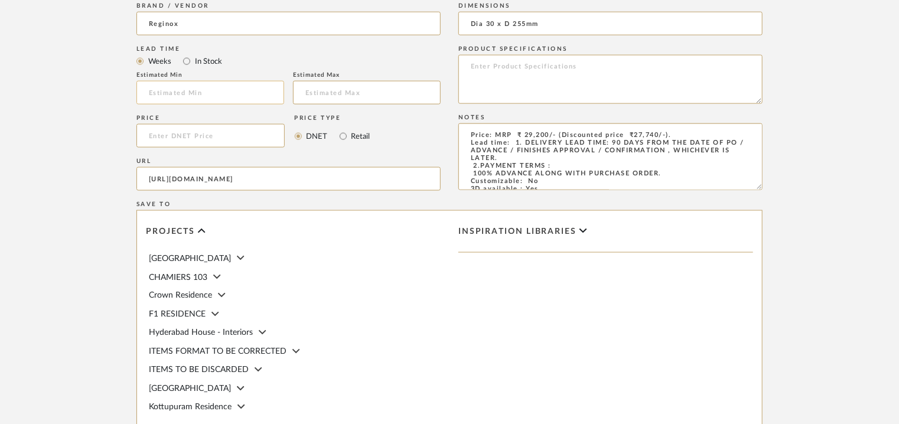
click at [250, 95] on input at bounding box center [210, 93] width 148 height 24
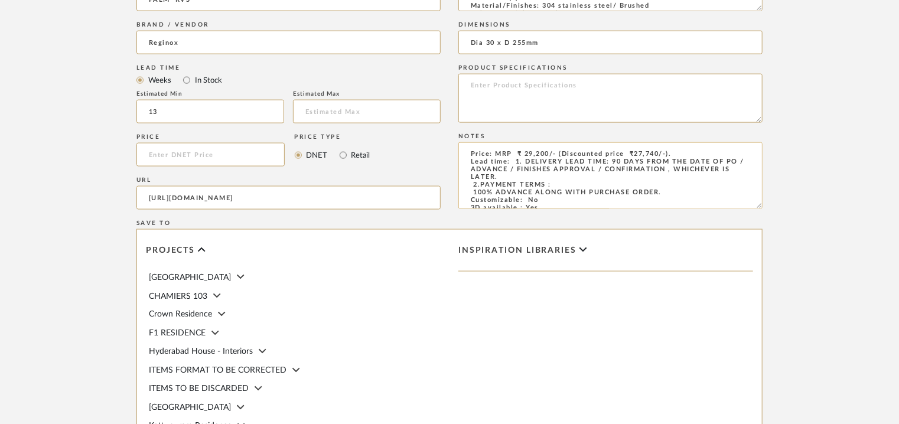
scroll to position [999, 0]
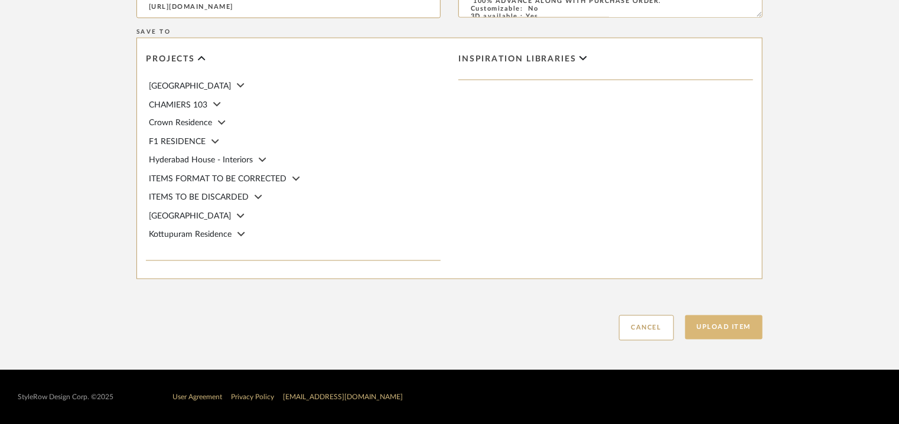
type input "13"
click at [737, 328] on button "Upload Item" at bounding box center [724, 327] width 78 height 24
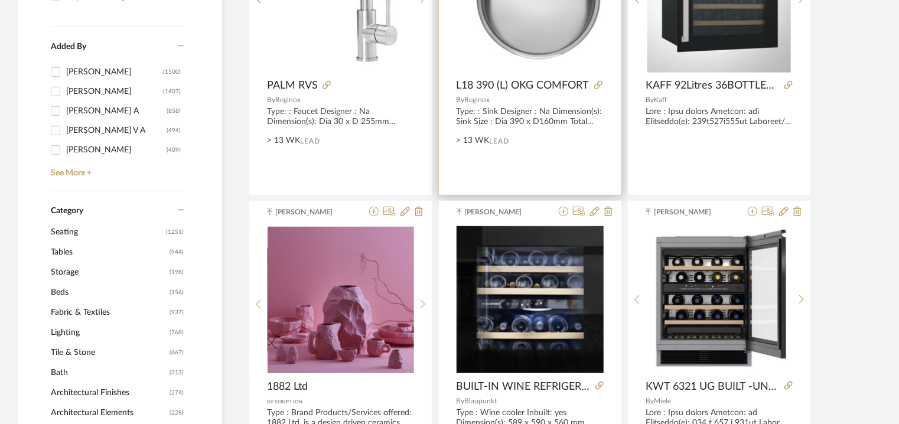
scroll to position [113, 0]
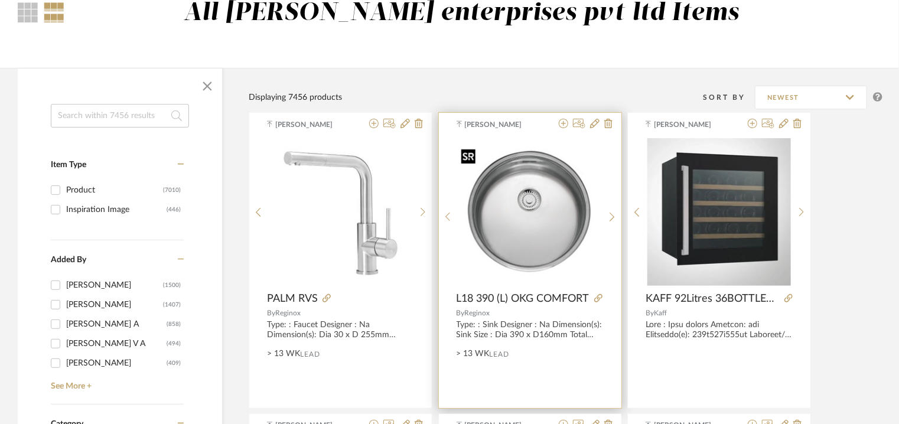
click at [524, 214] on img "0" at bounding box center [529, 211] width 146 height 135
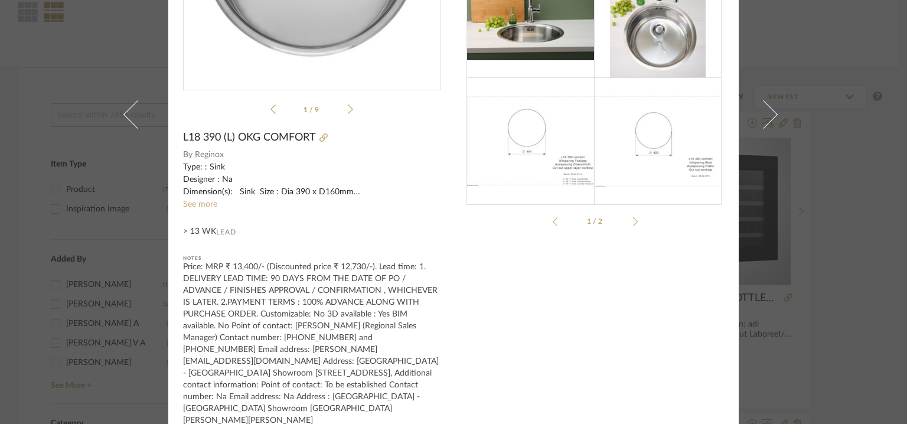
scroll to position [217, 0]
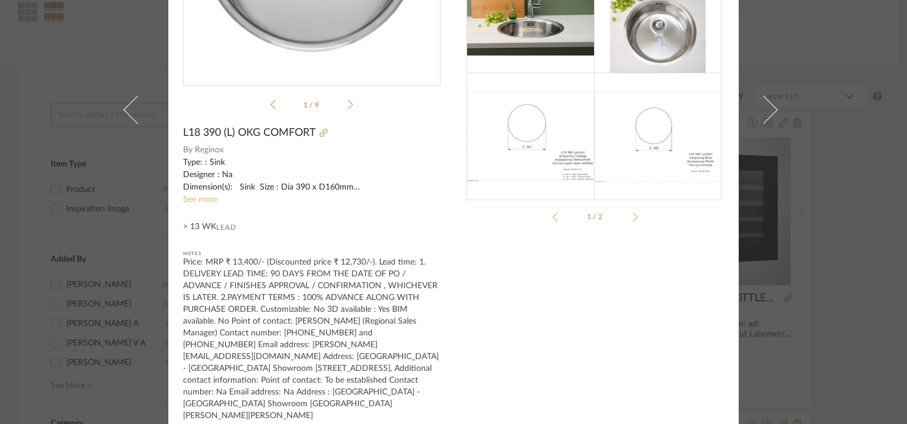
click at [203, 195] on link "See more" at bounding box center [200, 199] width 34 height 8
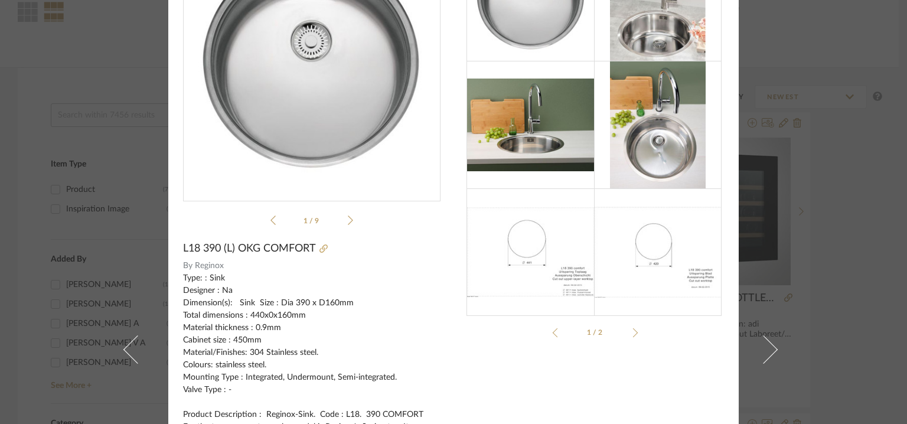
scroll to position [0, 0]
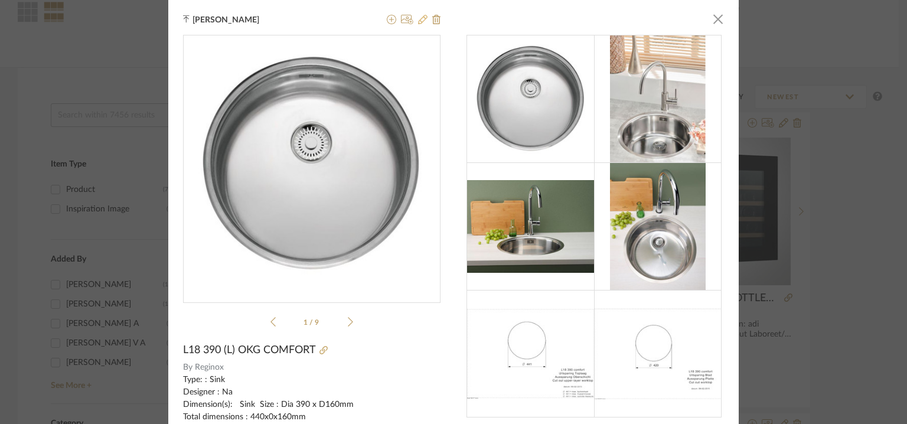
click at [418, 21] on icon at bounding box center [422, 19] width 9 height 9
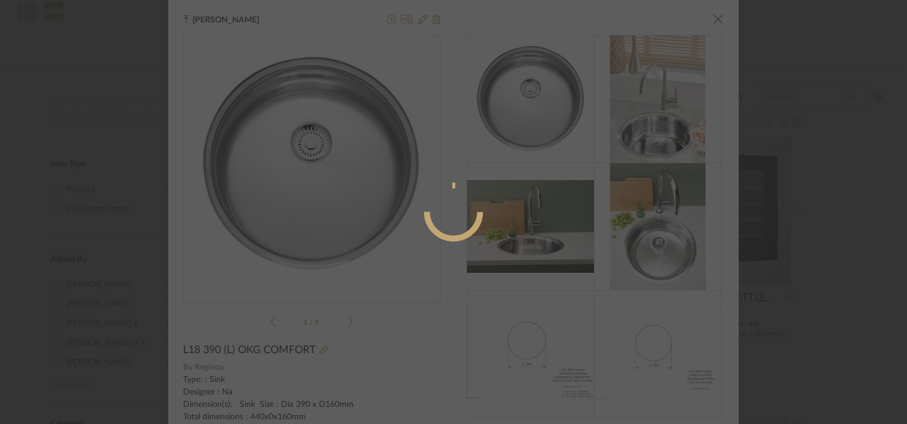
radio input "true"
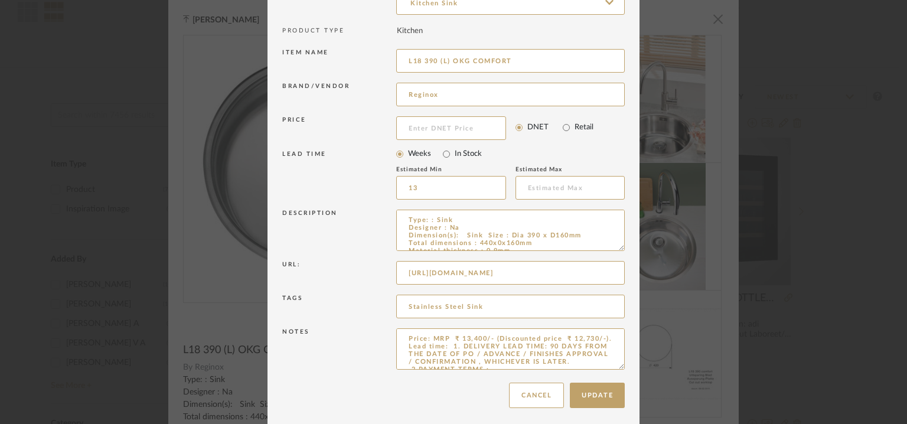
scroll to position [113, 0]
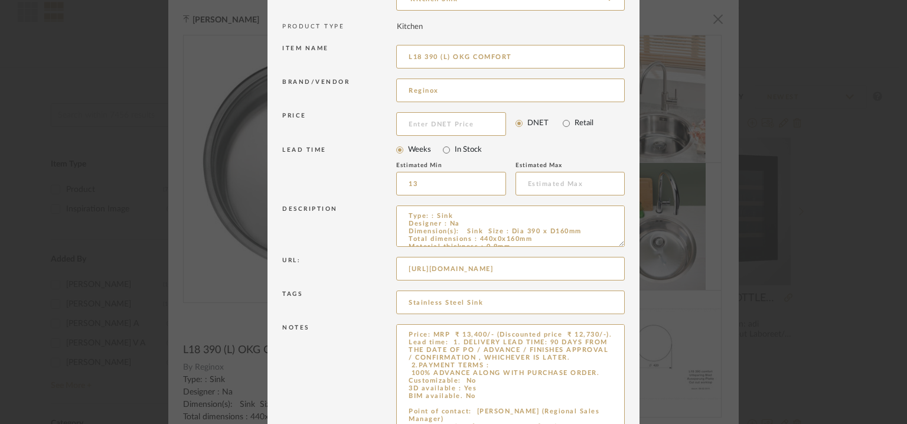
drag, startPoint x: 614, startPoint y: 364, endPoint x: 626, endPoint y: 449, distance: 85.8
click at [626, 310] on html "Chrome Web Clipper Import Pinterest Support All Projects Library Inspiration Up…" at bounding box center [453, 98] width 907 height 424
click at [444, 341] on textarea "Price: MRP ₹ 13,400/- (Discounted price ₹ 12,730/-). Lead time: 1. DELIVERY LEA…" at bounding box center [510, 387] width 228 height 126
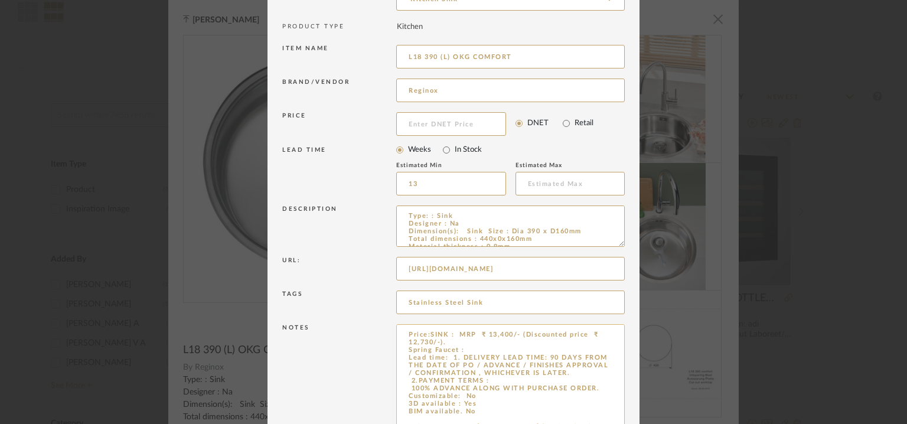
click at [476, 332] on textarea "Price:SINK : MRP ₹ 13,400/- (Discounted price ₹ 12,730/-). Spring Faucet : Lead…" at bounding box center [510, 387] width 228 height 126
click at [480, 334] on textarea "Price:SINK : MRP ₹ 13,400/- (Discounted price ₹ 12,730/-). Spring Faucet : Lead…" at bounding box center [510, 387] width 228 height 126
drag, startPoint x: 475, startPoint y: 334, endPoint x: 512, endPoint y: 336, distance: 36.7
click at [512, 336] on textarea "Price:SINK : MRP ₹13,400/- (Discounted price ₹ 12,730/-). Spring Faucet : Lead …" at bounding box center [510, 387] width 228 height 126
click at [470, 350] on textarea "Price:SINK : MRP ₹13,400/- (Discounted price ₹ 12,730/-). Spring Faucet : Lead …" at bounding box center [510, 387] width 228 height 126
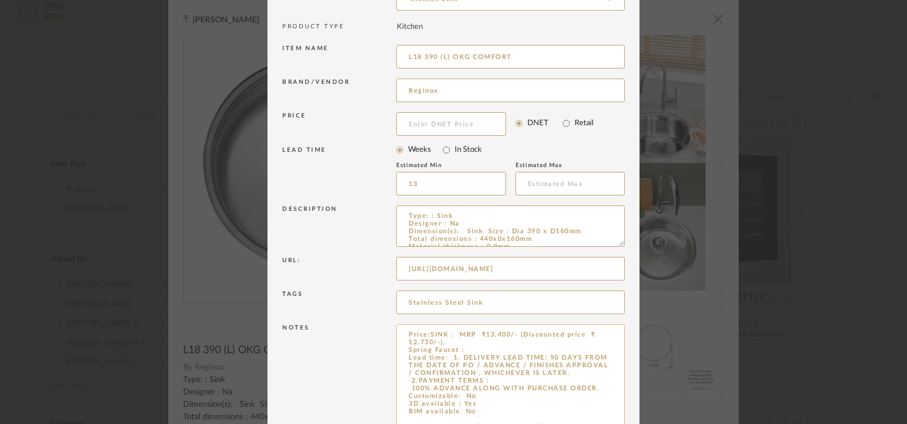
paste textarea "₹13,400/-"
click at [485, 335] on textarea "Price:SINK : MRP ₹13,400/- (Discounted price ₹ 12,730/-). Spring Faucet : ₹13,4…" at bounding box center [510, 387] width 228 height 126
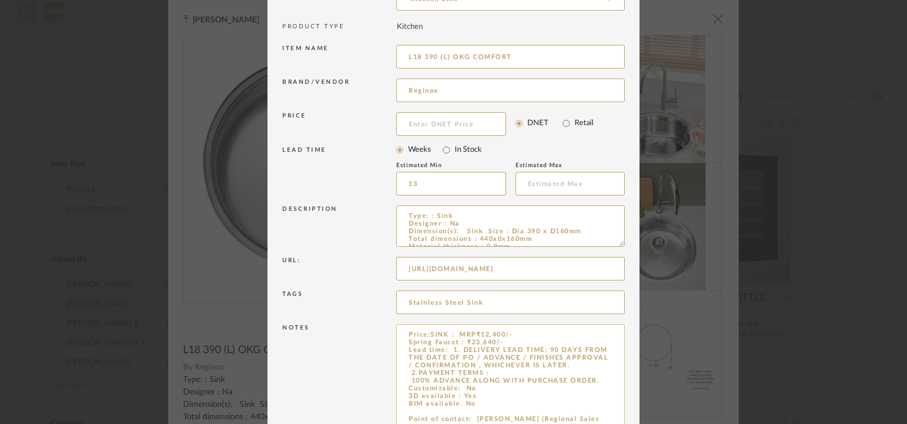
click at [426, 334] on textarea "Price:SINK : MRP₹12,400/- Spring Faucet : ₹23,640/- Lead time: 1. DELIVERY LEAD…" at bounding box center [510, 387] width 228 height 126
drag, startPoint x: 615, startPoint y: 243, endPoint x: 639, endPoint y: 290, distance: 52.5
click at [639, 290] on div "Edit Item × Item Type required Product Inspiration Image Site Photo or PDF Uplo…" at bounding box center [453, 212] width 907 height 424
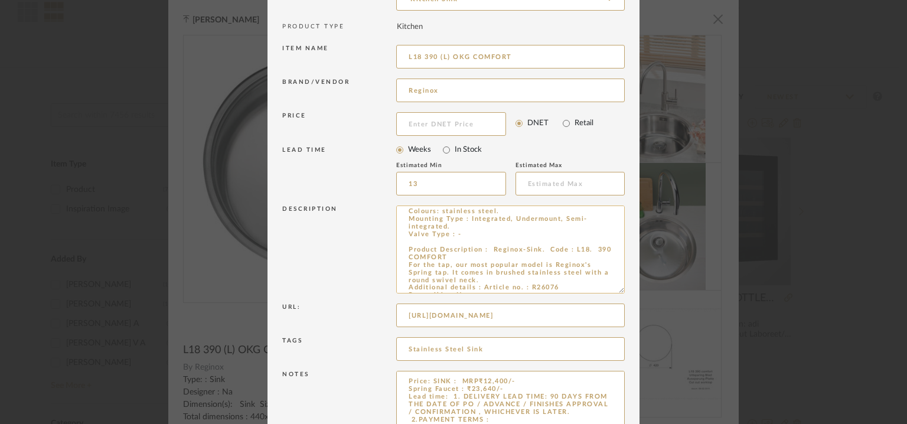
scroll to position [59, 0]
type textarea "Price: SINK : MRP₹12,400/- Spring Faucet : ₹23,640/- Lead time: 1. DELIVERY LEA…"
click at [493, 256] on textarea "Type: : Sink Designer : Na Dimension(s): Sink Size : Dia 390 x D160mm Total dim…" at bounding box center [510, 249] width 228 height 88
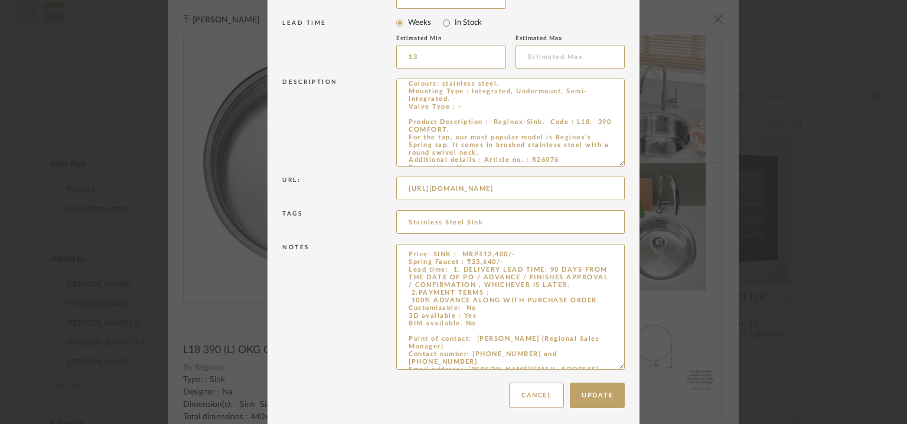
scroll to position [245, 0]
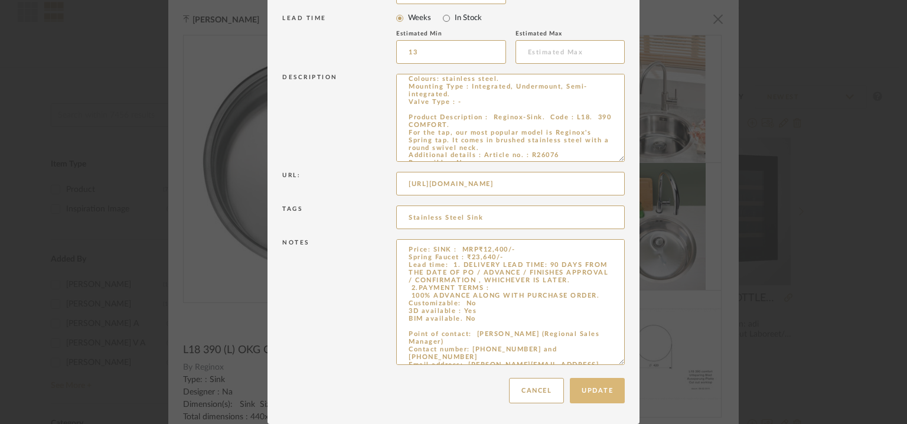
type textarea "Type: : Sink Designer : Na Dimension(s): Sink Size : Dia 390 x D160mm Total dim…"
click at [588, 398] on button "Update" at bounding box center [597, 390] width 55 height 25
